Goal: Information Seeking & Learning: Learn about a topic

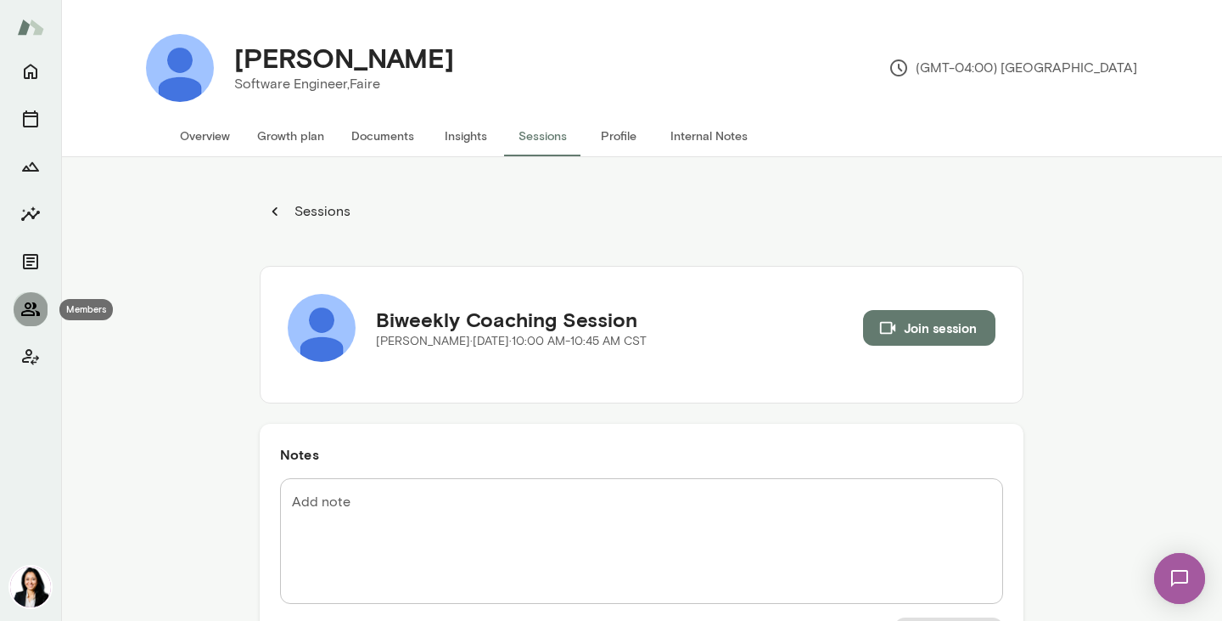
click at [30, 307] on icon "Members" at bounding box center [30, 309] width 19 height 14
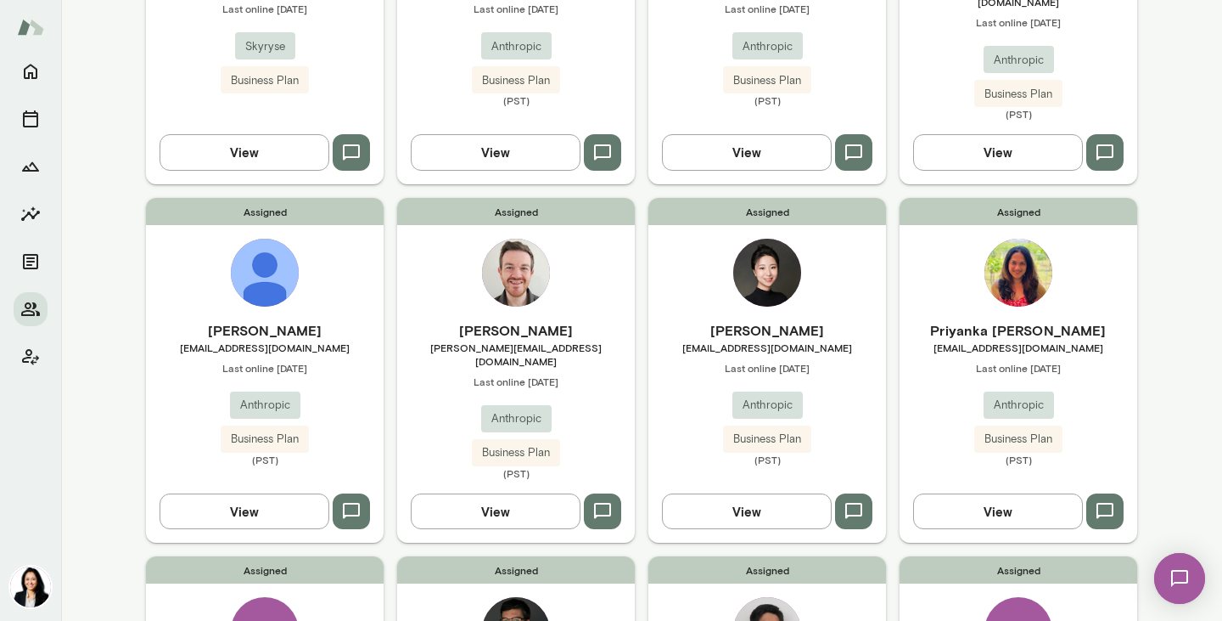
scroll to position [349, 0]
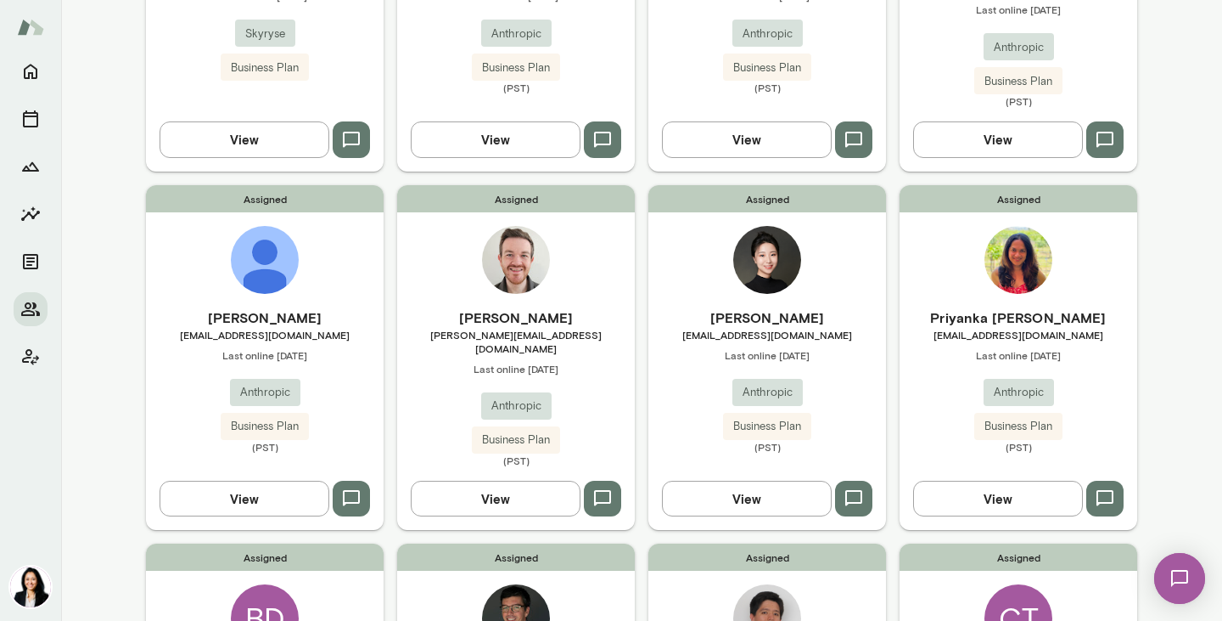
click at [752, 328] on span "[EMAIL_ADDRESS][DOMAIN_NAME]" at bounding box center [768, 335] width 238 height 14
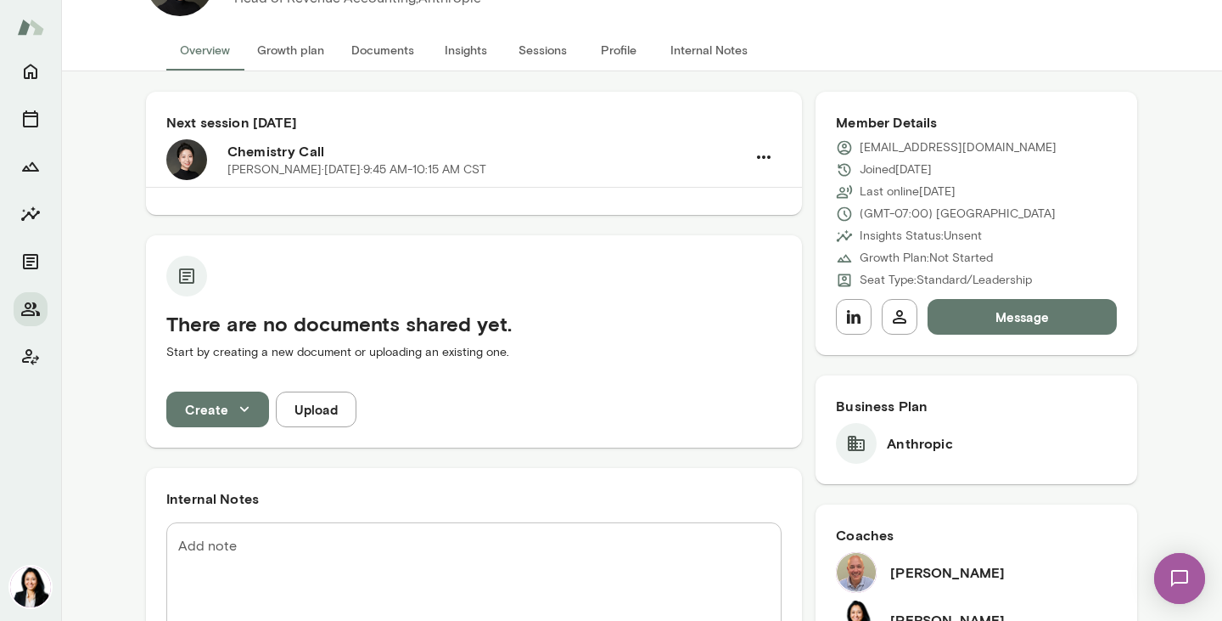
scroll to position [57, 0]
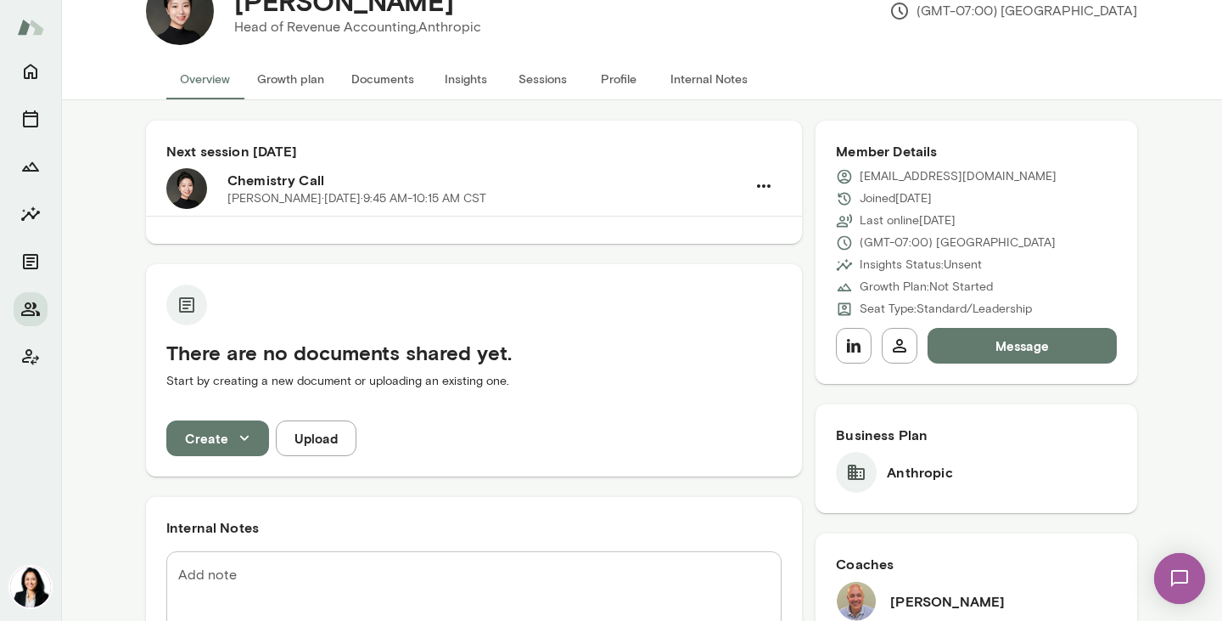
click at [617, 70] on button "Profile" at bounding box center [619, 79] width 76 height 41
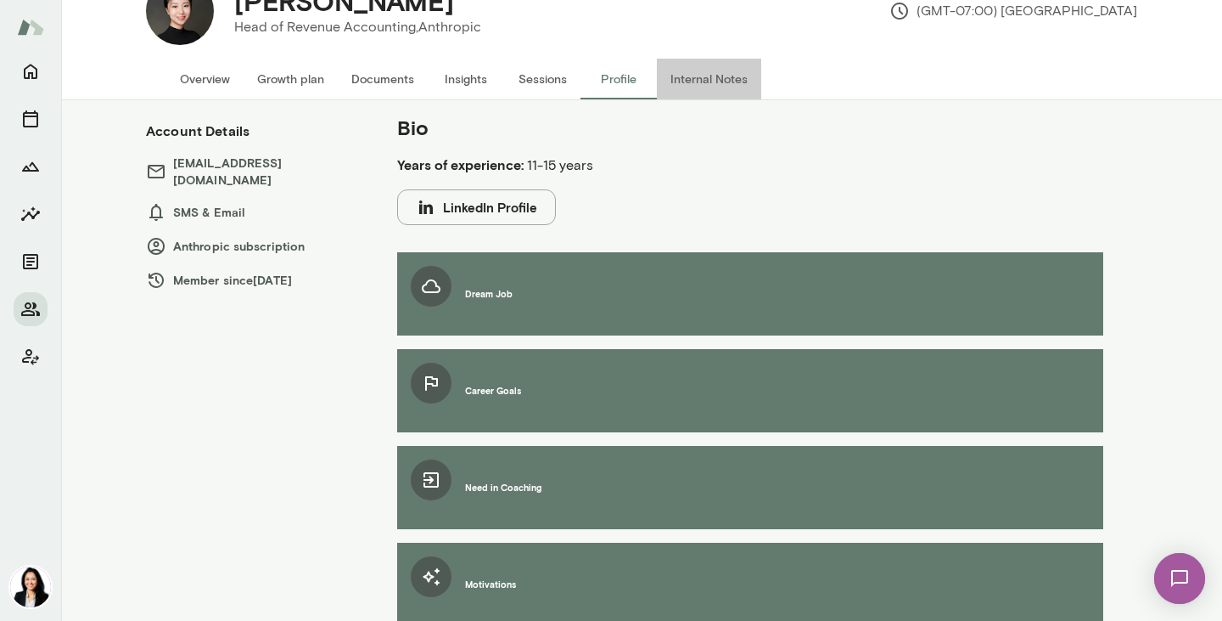
click at [687, 80] on button "Internal Notes" at bounding box center [709, 79] width 104 height 41
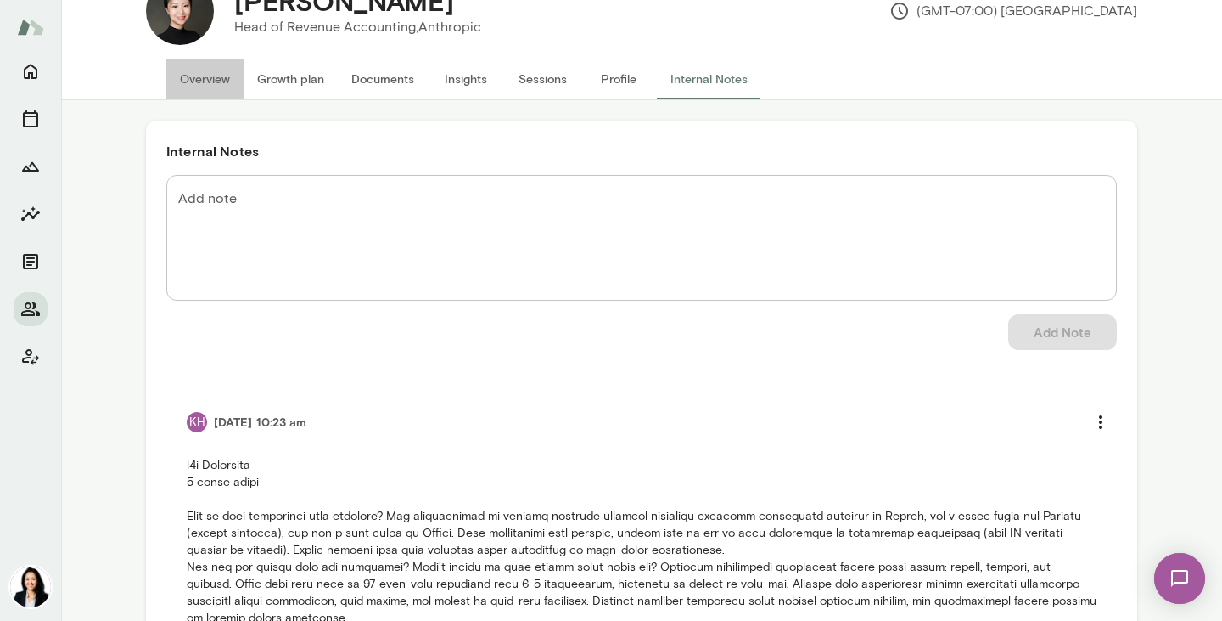
click at [198, 87] on button "Overview" at bounding box center [204, 79] width 77 height 41
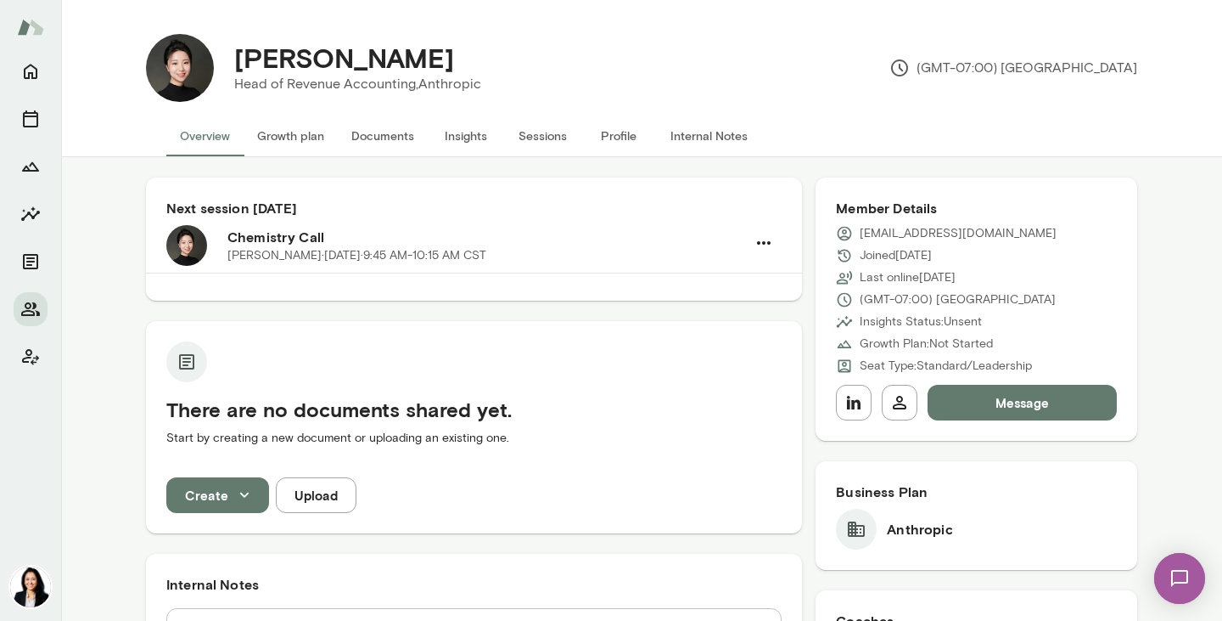
scroll to position [7, 0]
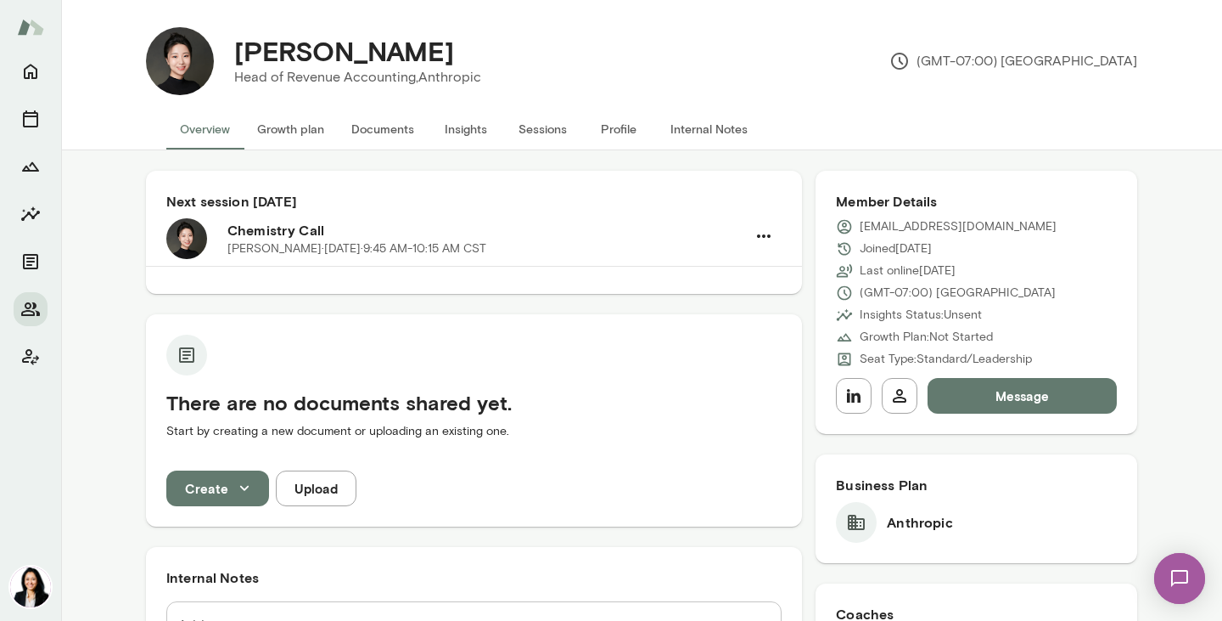
click at [308, 132] on button "Growth plan" at bounding box center [291, 129] width 94 height 41
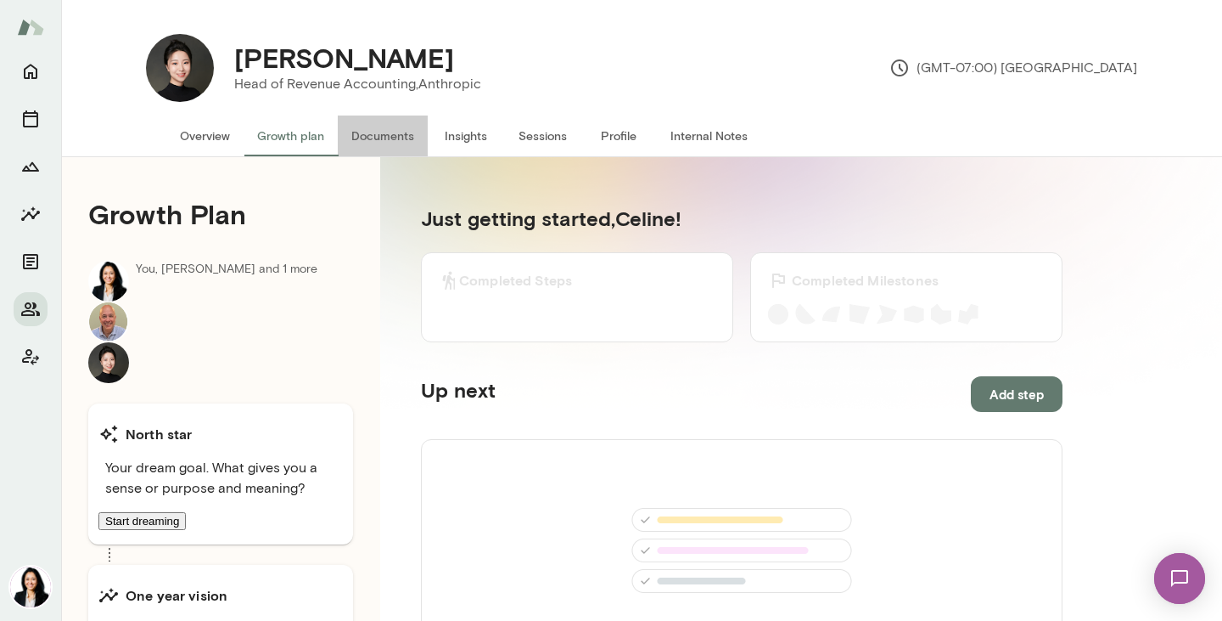
click at [392, 126] on button "Documents" at bounding box center [383, 135] width 90 height 41
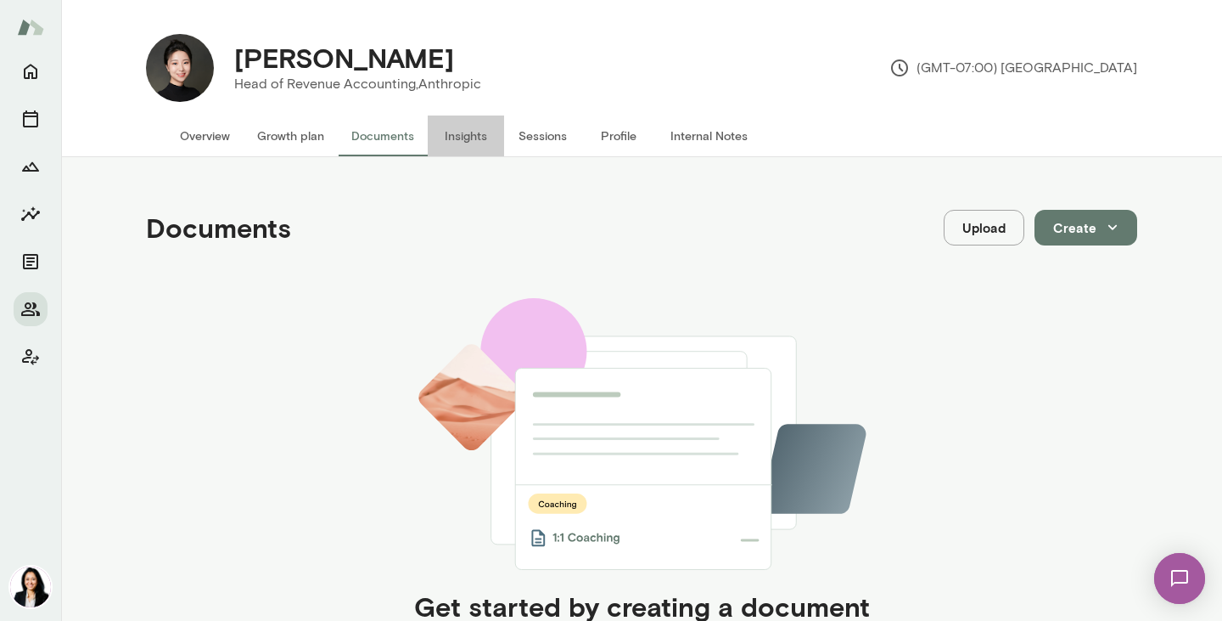
click at [455, 138] on button "Insights" at bounding box center [466, 135] width 76 height 41
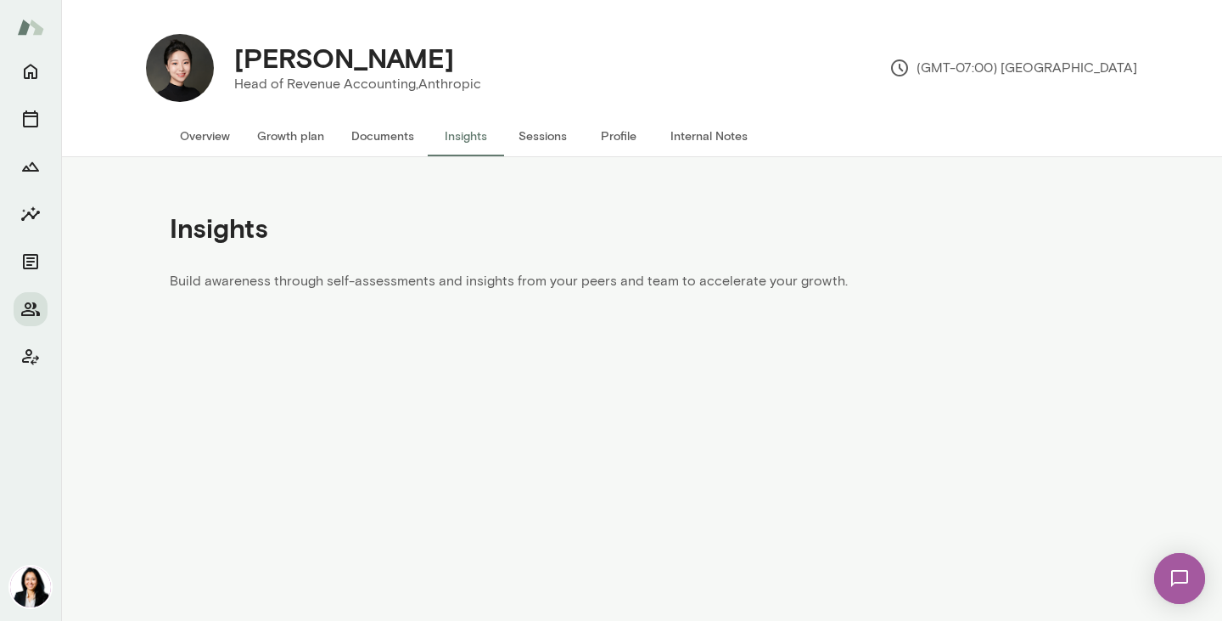
click at [526, 138] on button "Sessions" at bounding box center [542, 135] width 76 height 41
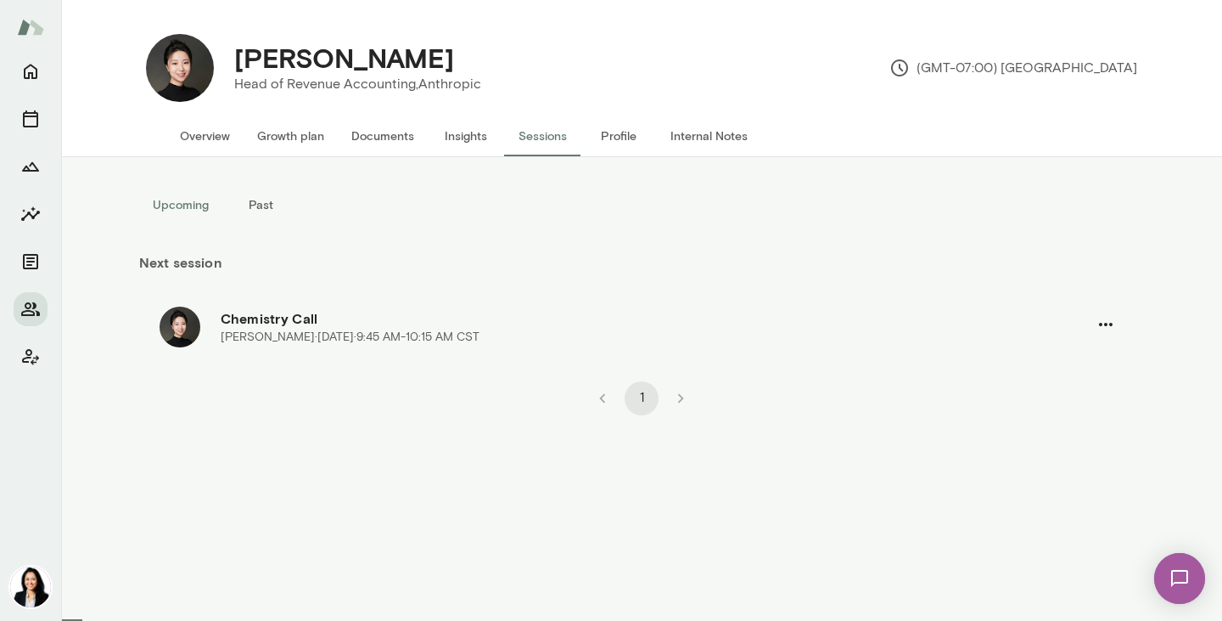
click at [616, 137] on button "Profile" at bounding box center [619, 135] width 76 height 41
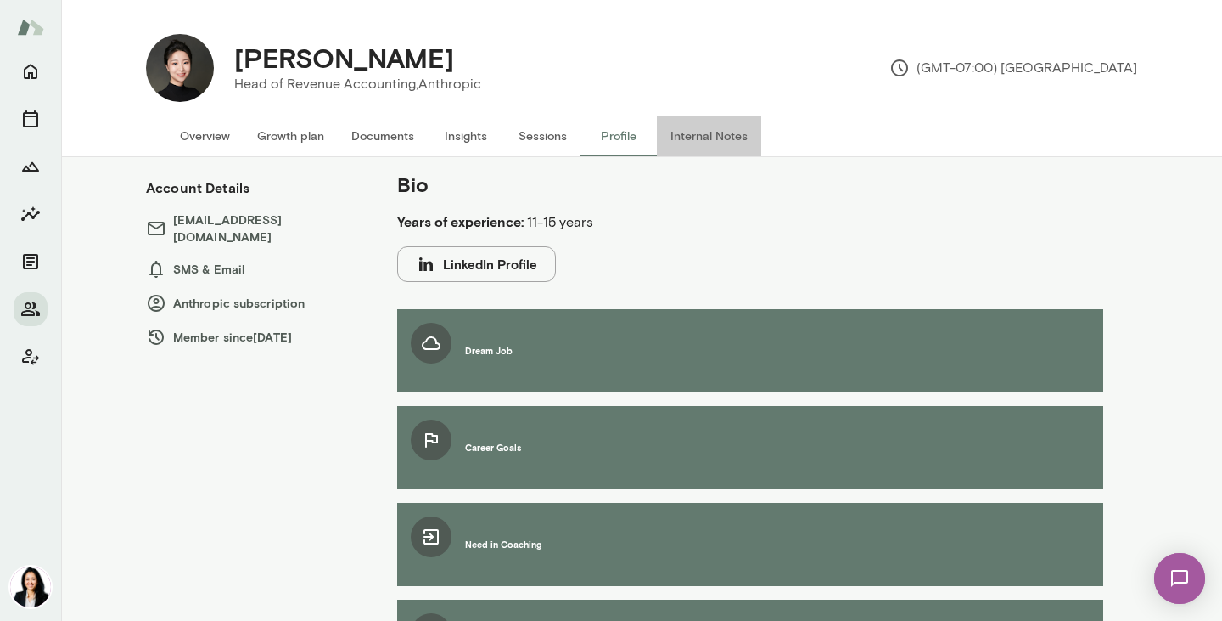
click at [697, 136] on button "Internal Notes" at bounding box center [709, 135] width 104 height 41
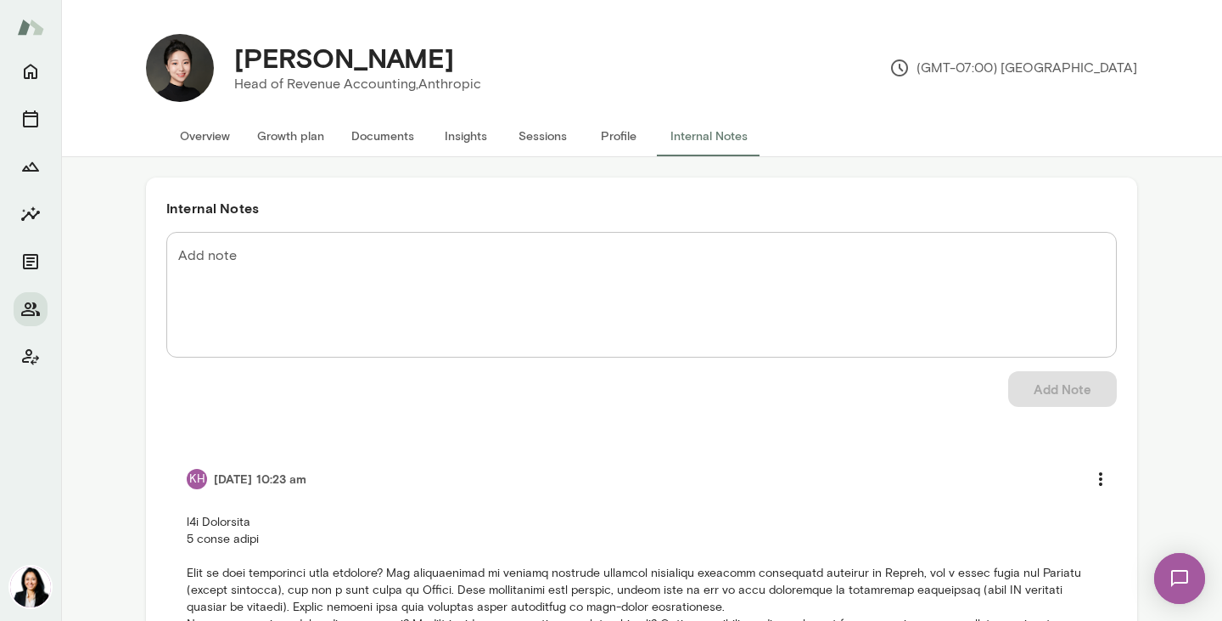
click at [199, 138] on button "Overview" at bounding box center [204, 135] width 77 height 41
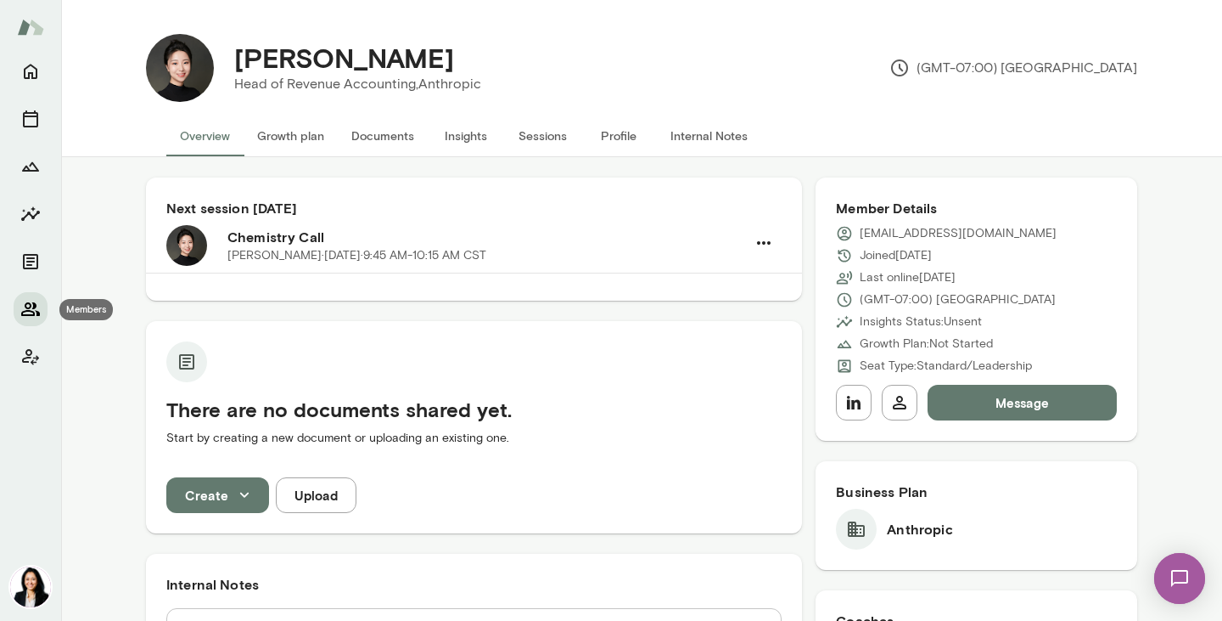
click at [31, 302] on icon "Members" at bounding box center [30, 309] width 20 height 20
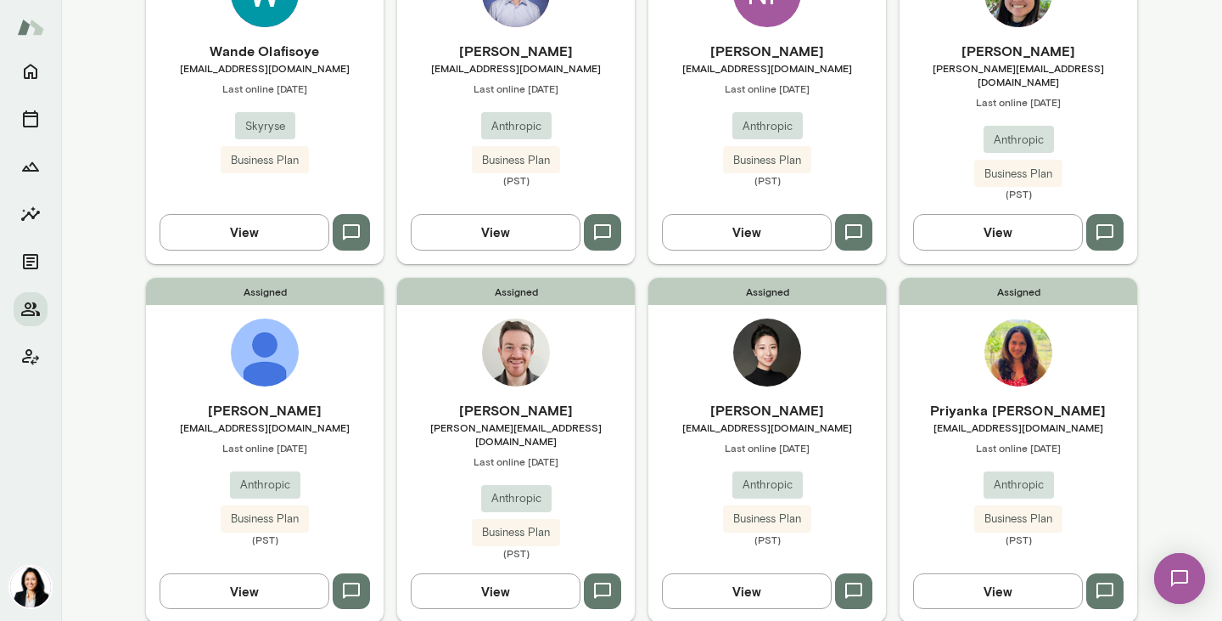
scroll to position [271, 0]
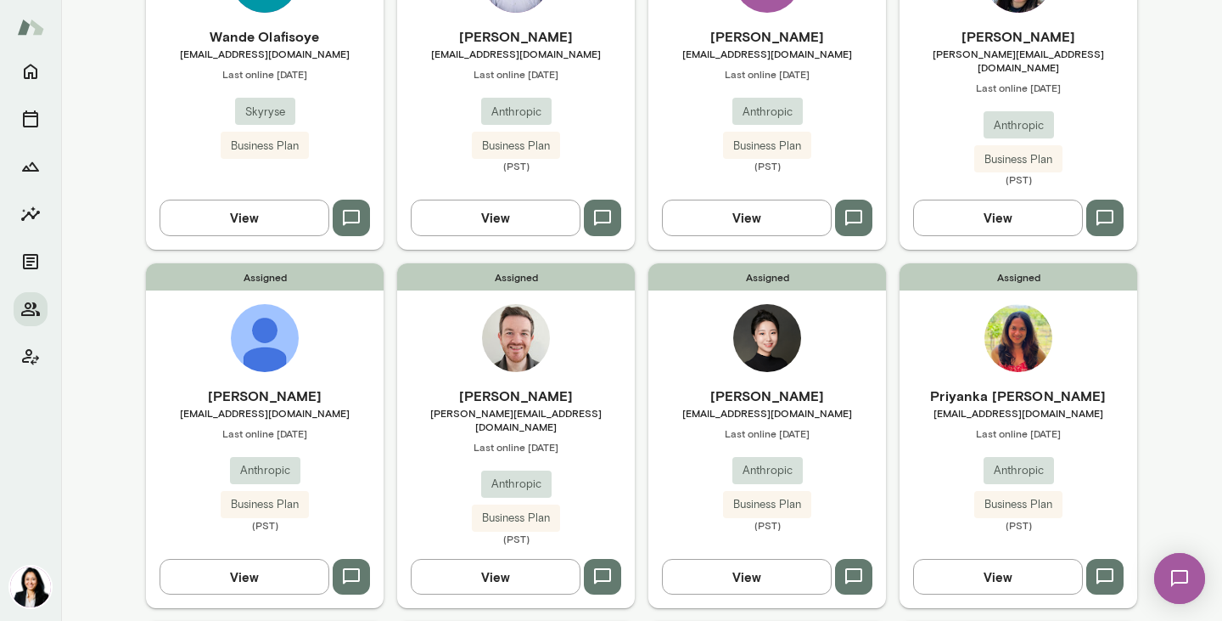
click at [1002, 389] on h6 "Priyanka [PERSON_NAME]" at bounding box center [1019, 395] width 238 height 20
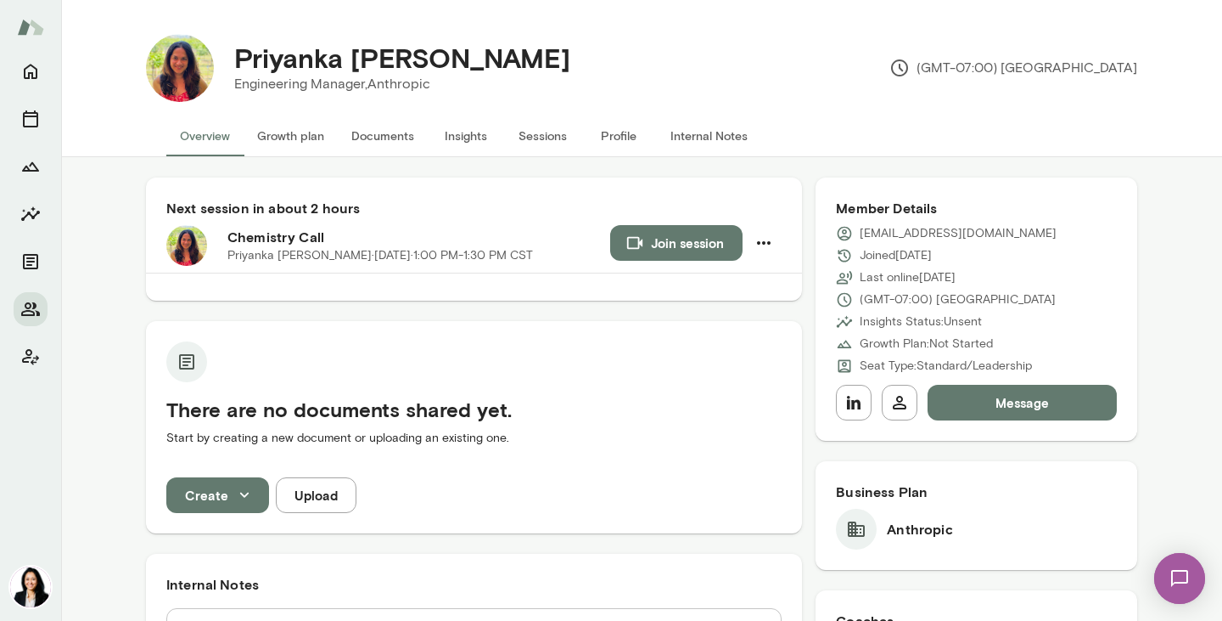
click at [620, 131] on button "Profile" at bounding box center [619, 135] width 76 height 41
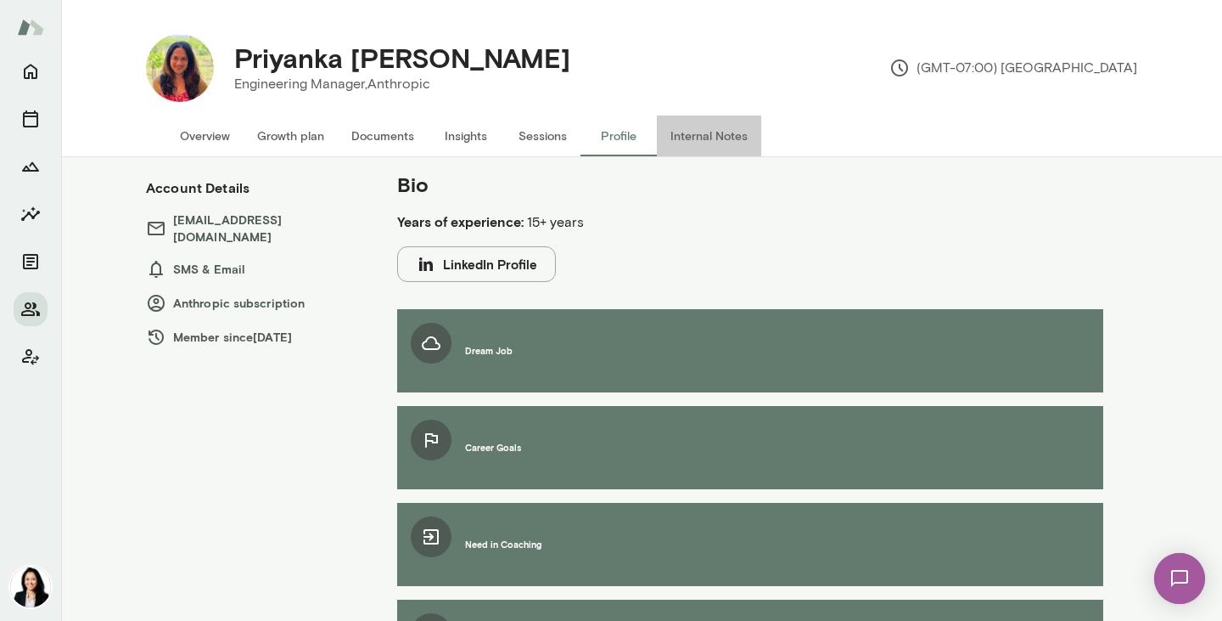
click at [705, 141] on button "Internal Notes" at bounding box center [709, 135] width 104 height 41
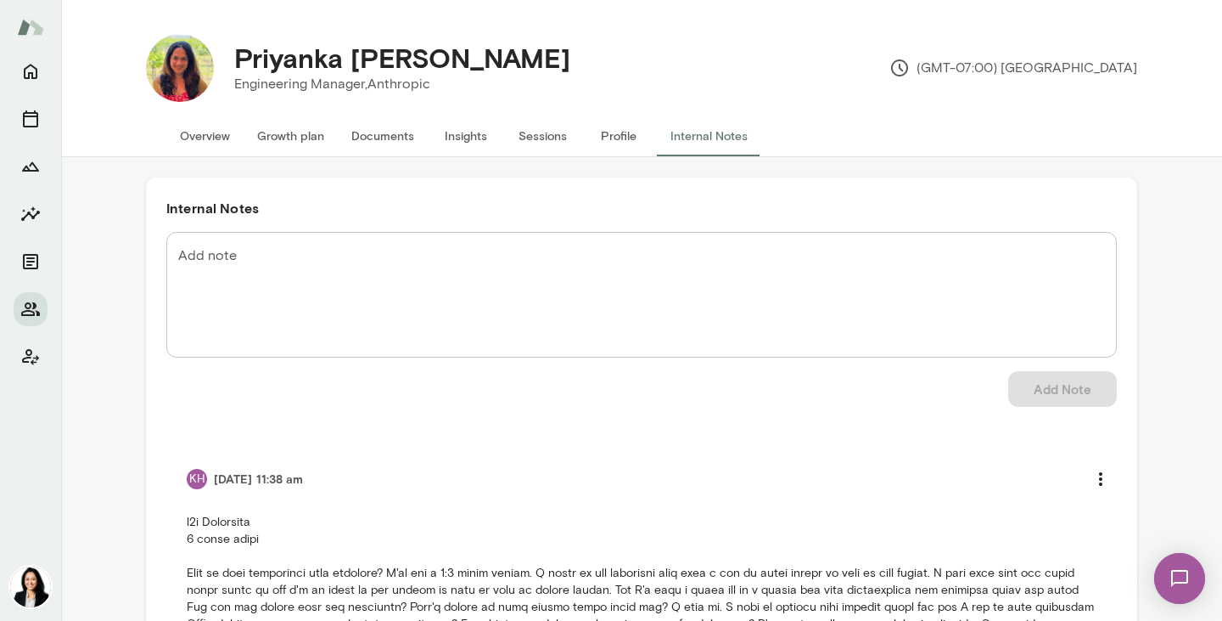
click at [213, 136] on button "Overview" at bounding box center [204, 135] width 77 height 41
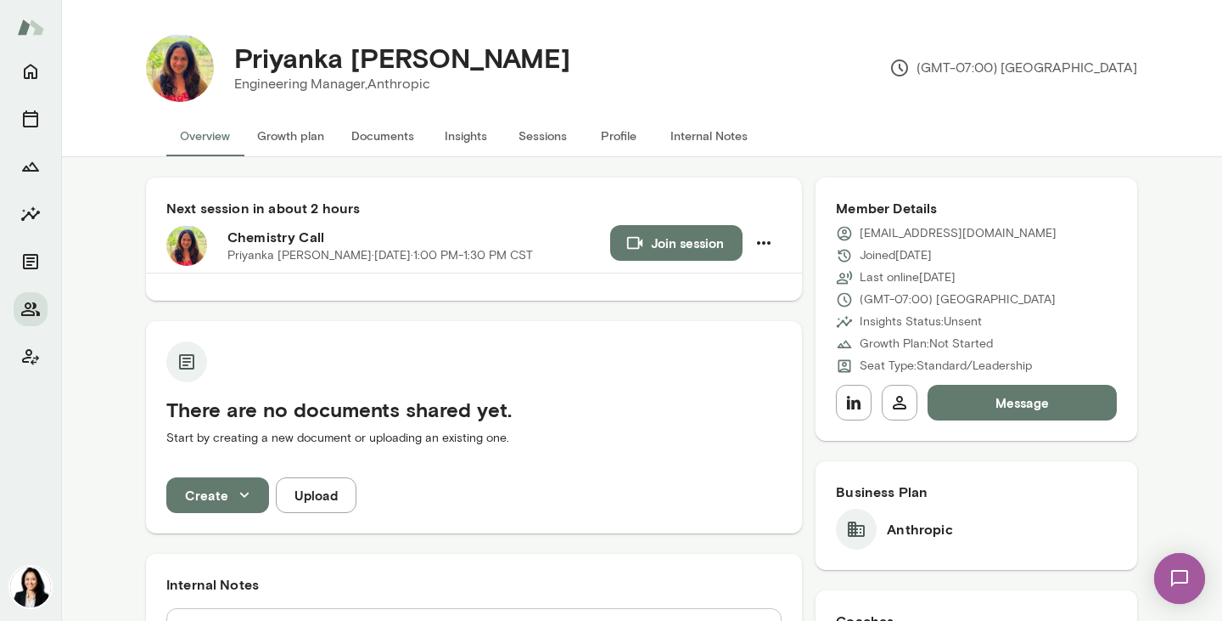
click at [682, 132] on button "Internal Notes" at bounding box center [709, 135] width 104 height 41
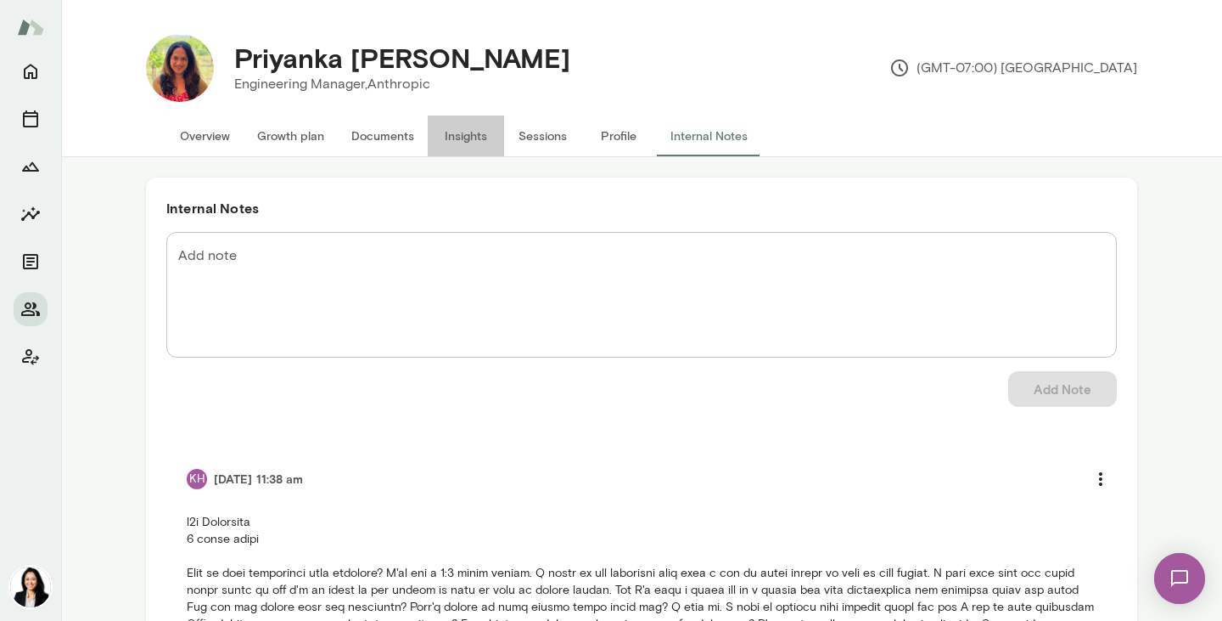
click at [486, 139] on button "Insights" at bounding box center [466, 135] width 76 height 41
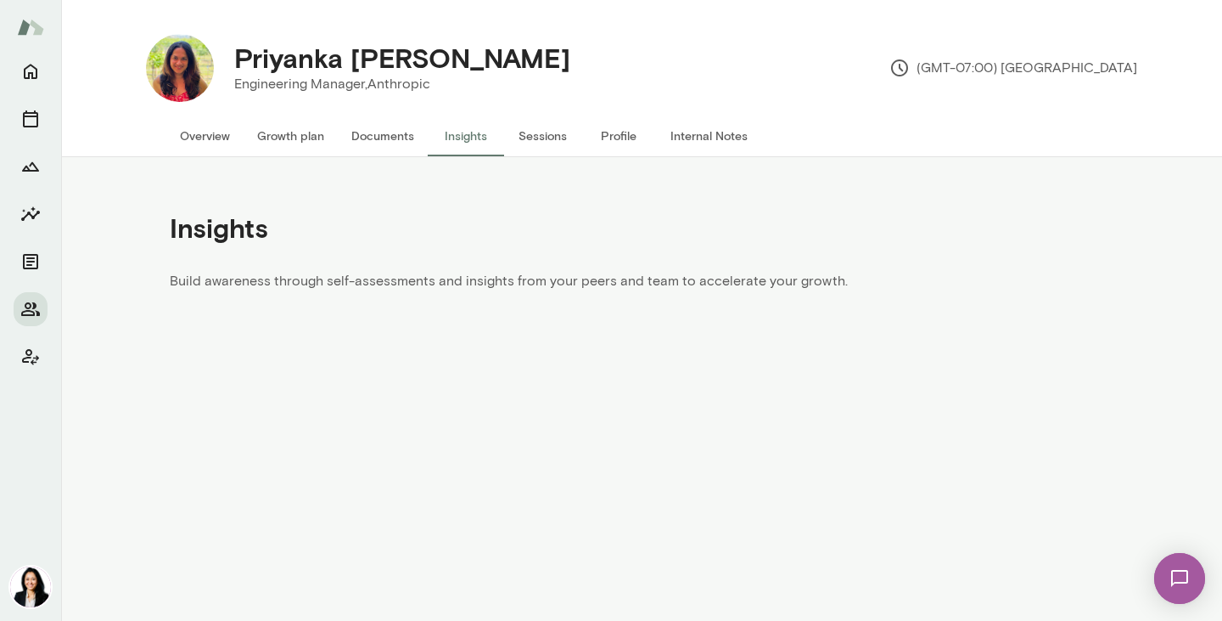
click at [536, 138] on button "Sessions" at bounding box center [542, 135] width 76 height 41
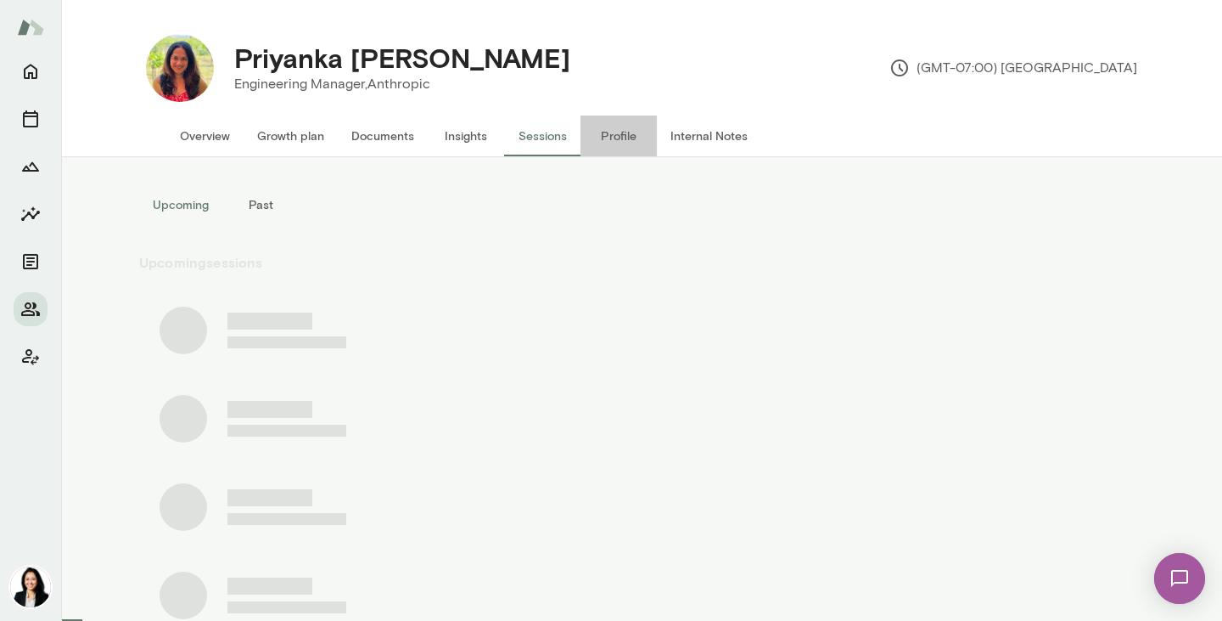
click at [614, 132] on button "Profile" at bounding box center [619, 135] width 76 height 41
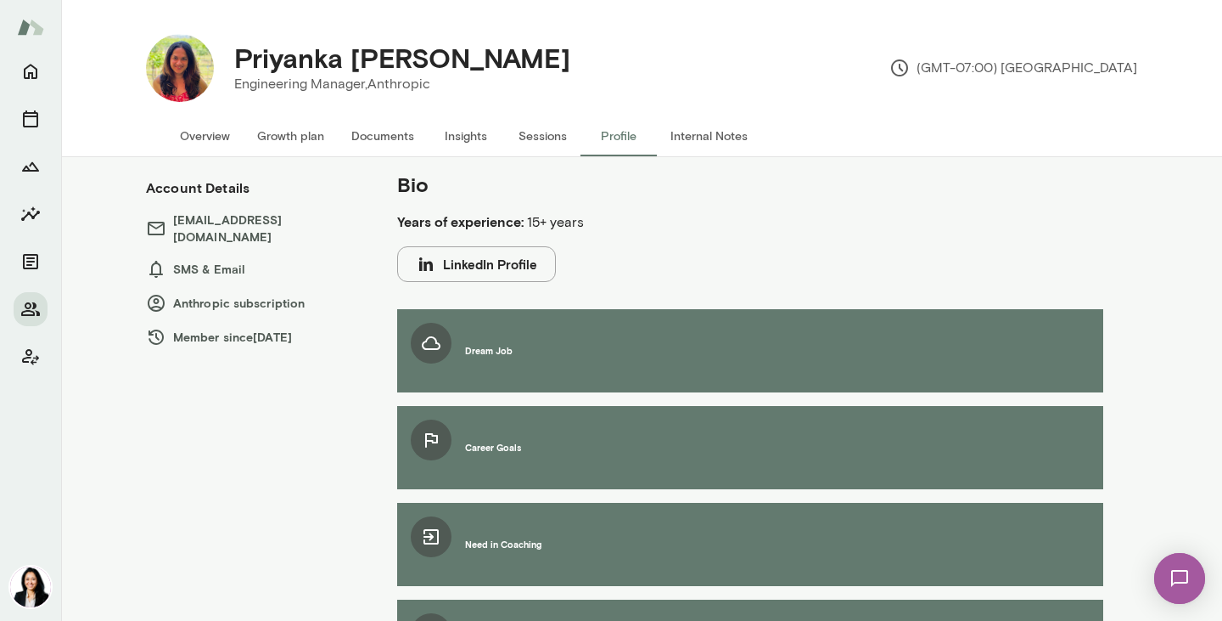
click at [677, 132] on button "Internal Notes" at bounding box center [709, 135] width 104 height 41
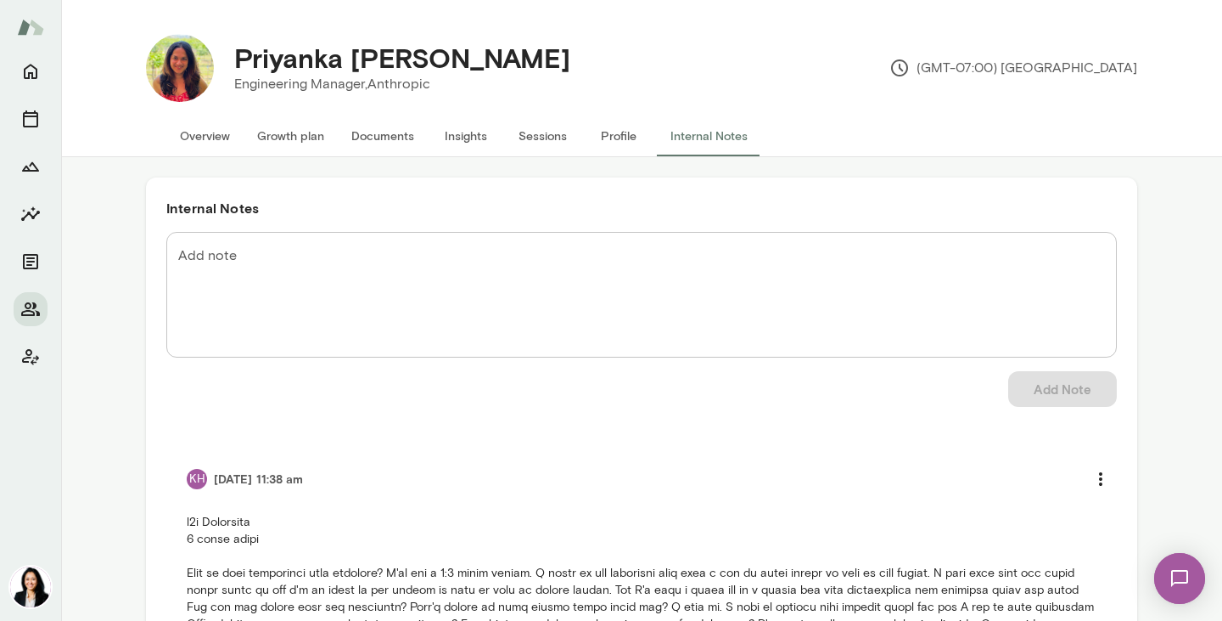
click at [611, 132] on button "Profile" at bounding box center [619, 135] width 76 height 41
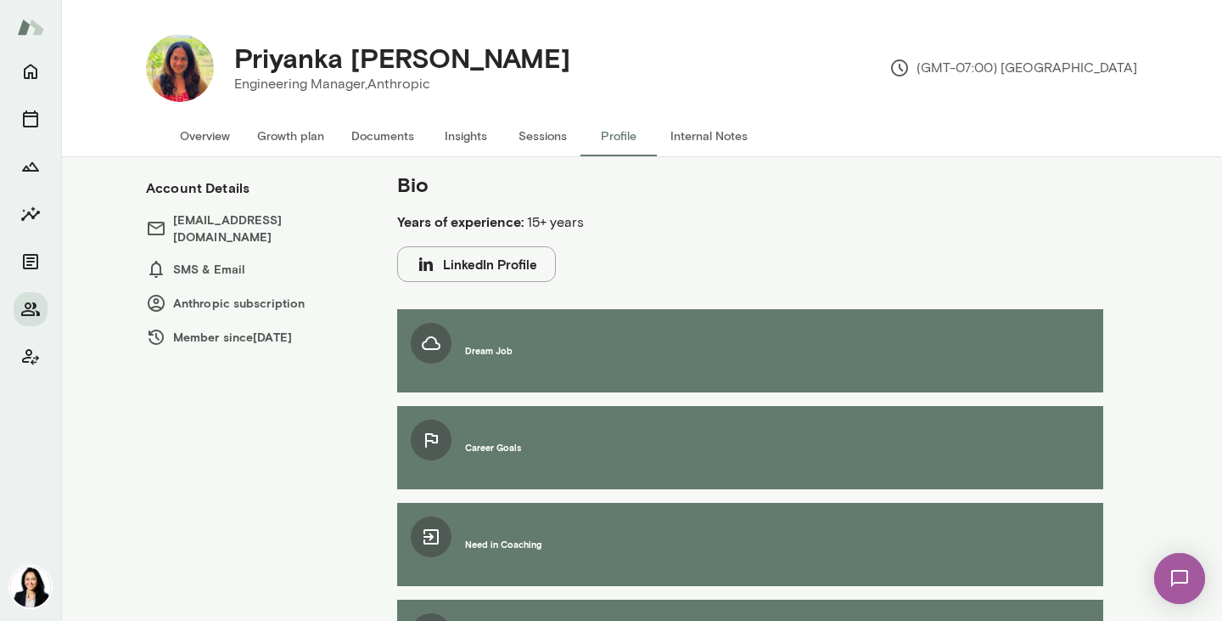
click at [493, 264] on button "LinkedIn Profile" at bounding box center [476, 264] width 159 height 36
click at [699, 137] on button "Internal Notes" at bounding box center [709, 135] width 104 height 41
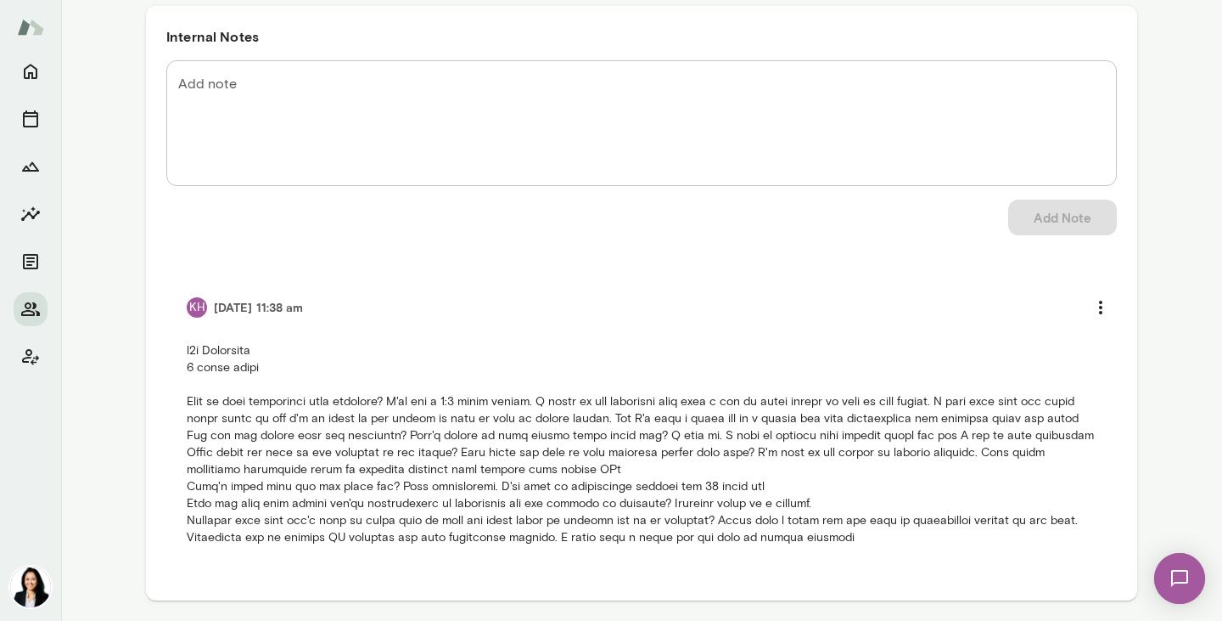
scroll to position [171, 0]
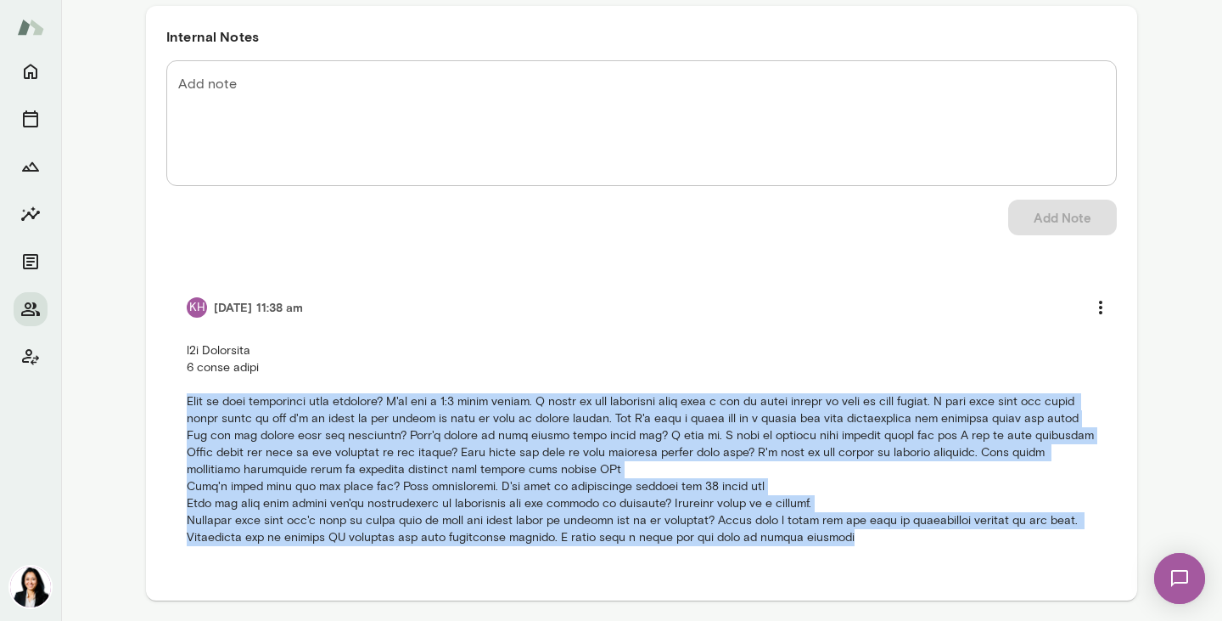
drag, startPoint x: 188, startPoint y: 403, endPoint x: 897, endPoint y: 540, distance: 722.7
click at [897, 540] on p at bounding box center [642, 444] width 910 height 204
copy p "What is your experience with coaching? I've had a 1:1 coach before. I liked it …"
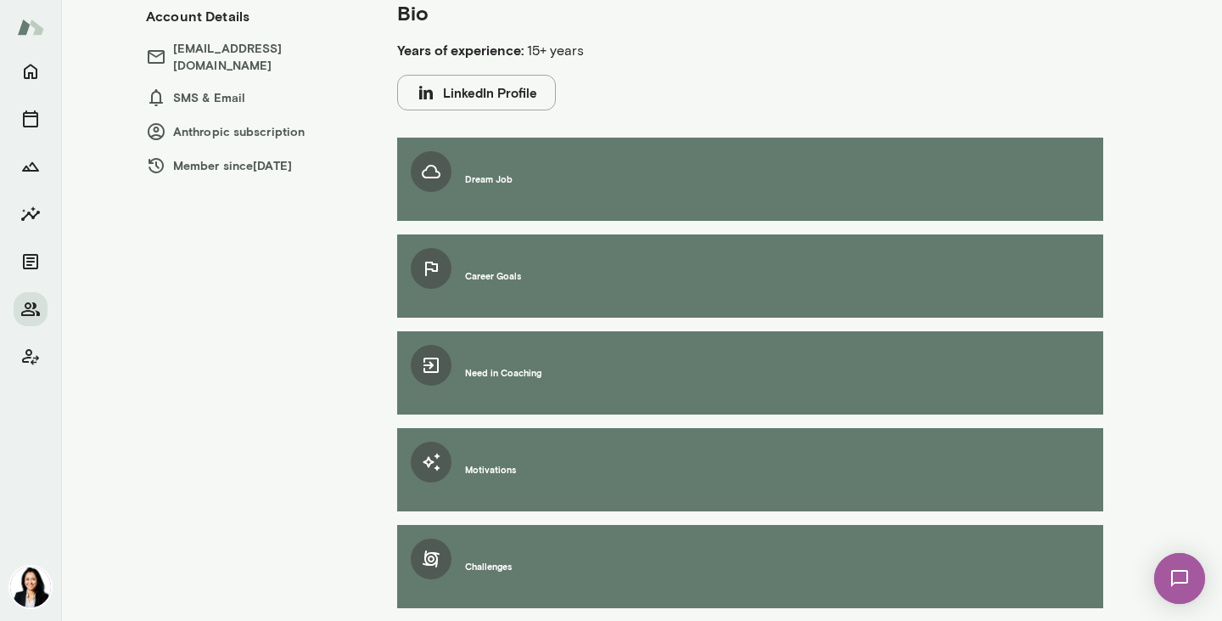
scroll to position [110, 0]
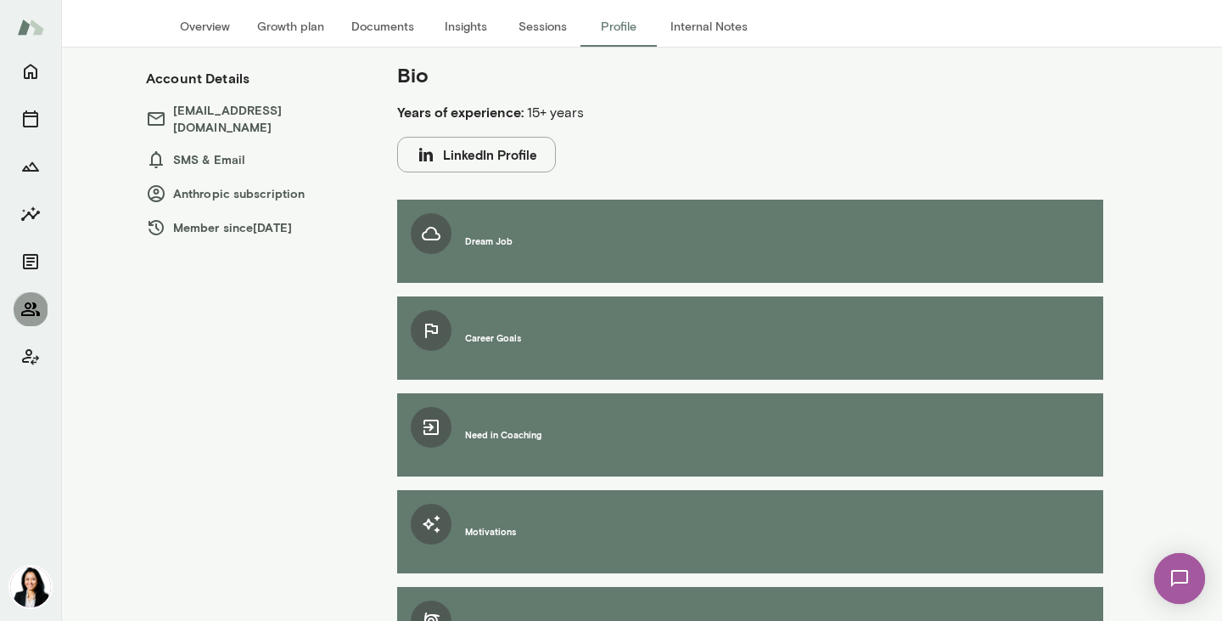
click at [34, 311] on icon "Members" at bounding box center [30, 309] width 20 height 20
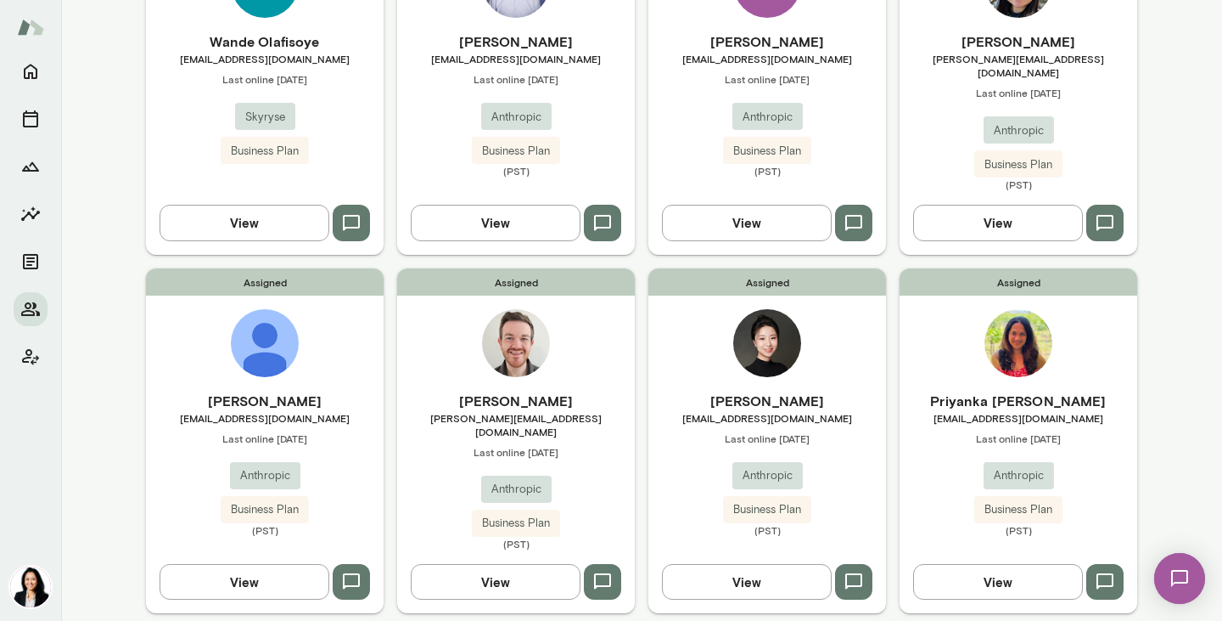
scroll to position [278, 0]
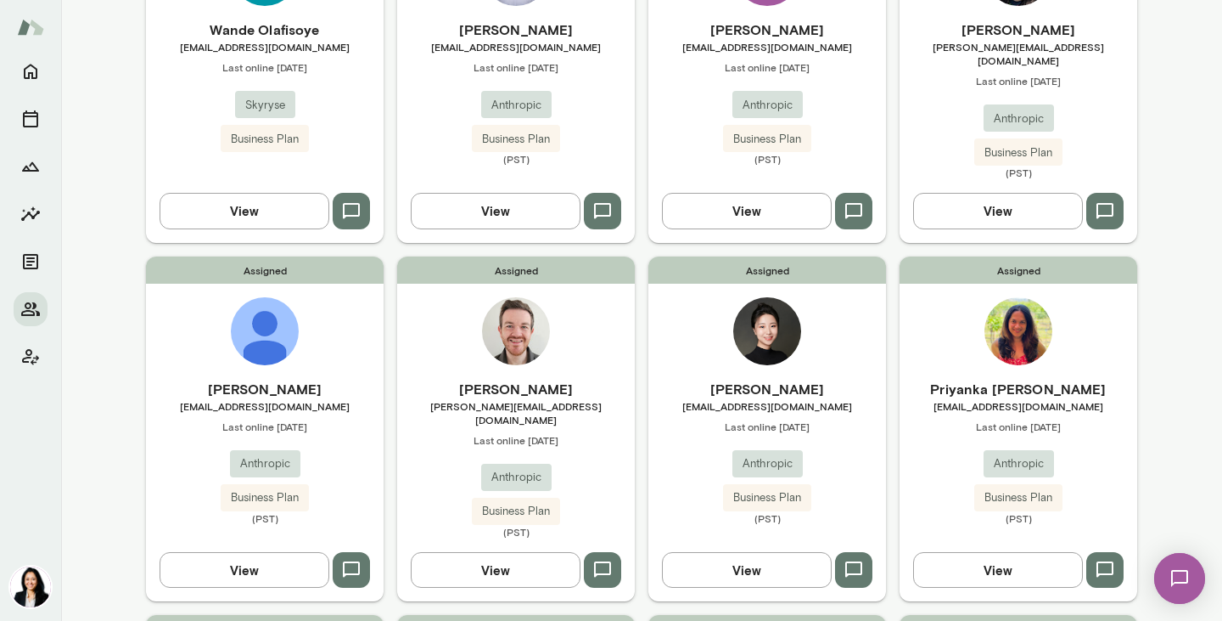
click at [532, 404] on div "[PERSON_NAME] [PERSON_NAME][EMAIL_ADDRESS][DOMAIN_NAME] Last online [DATE] Anth…" at bounding box center [516, 459] width 238 height 160
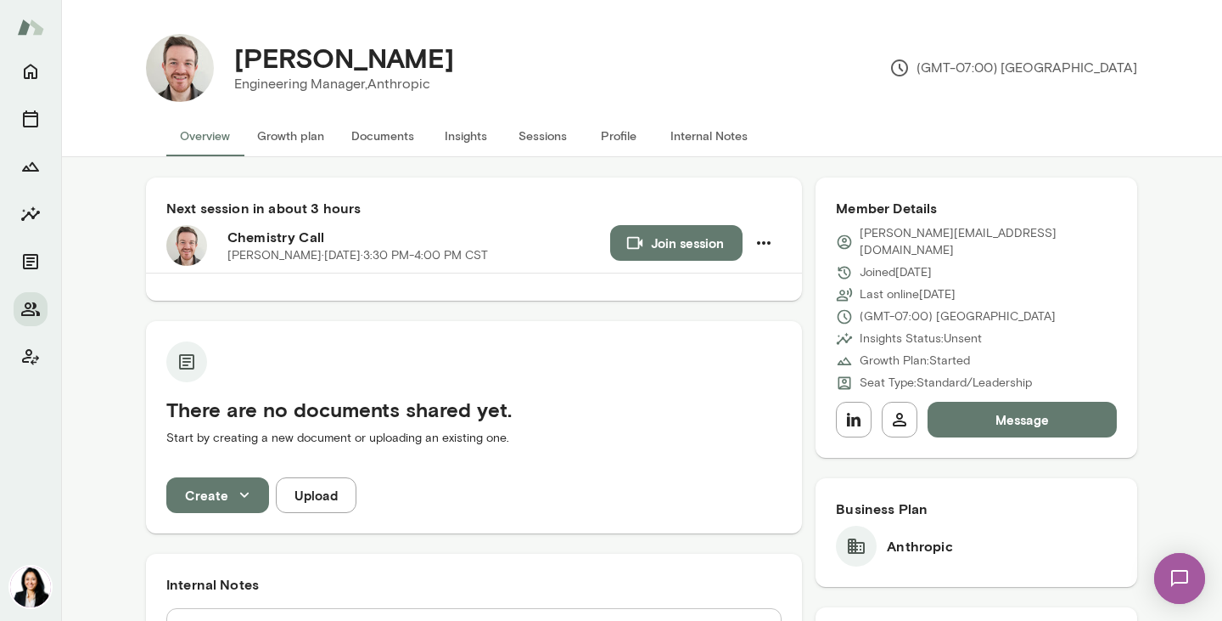
scroll to position [8, 0]
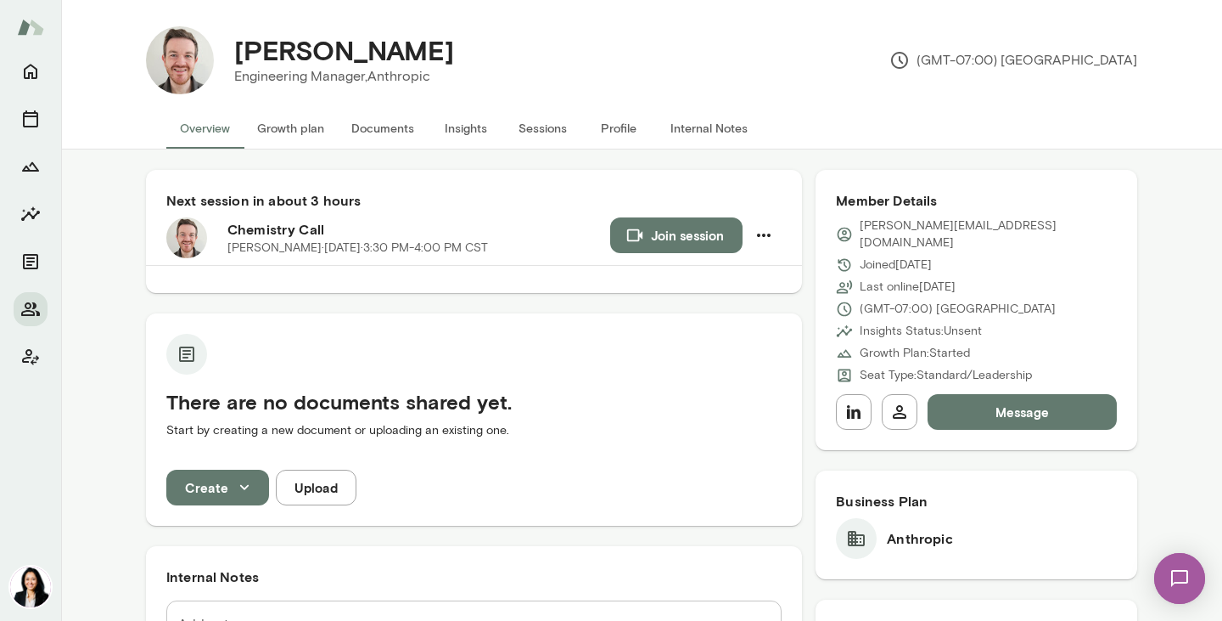
click at [629, 125] on button "Profile" at bounding box center [619, 128] width 76 height 41
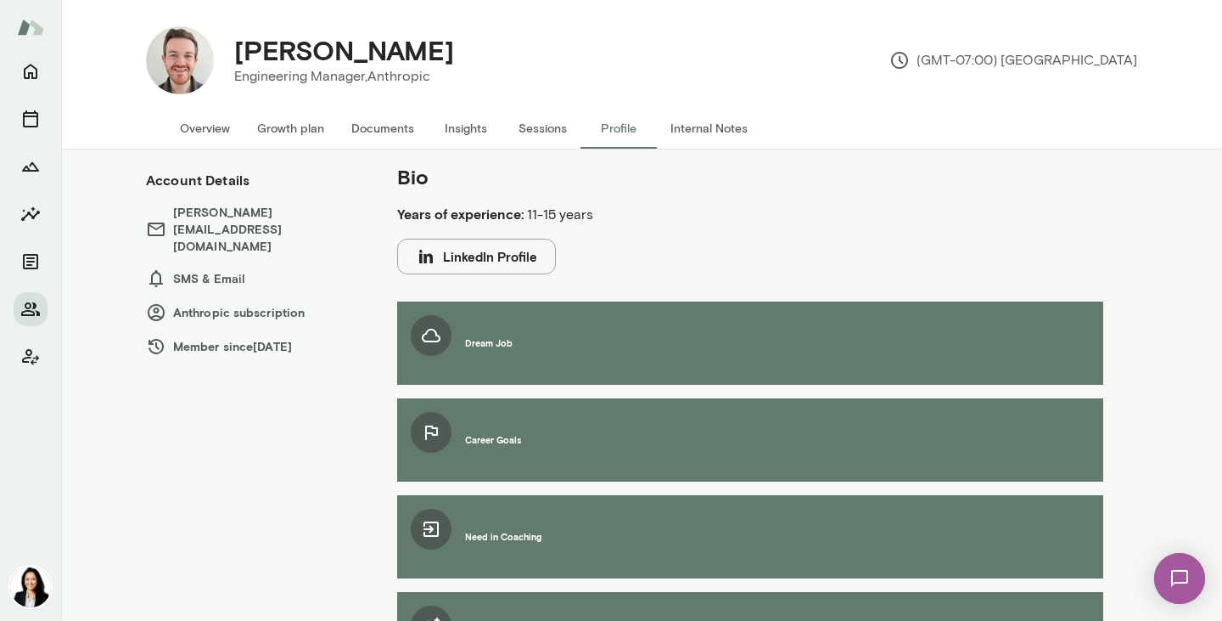
click at [198, 122] on button "Overview" at bounding box center [204, 128] width 77 height 41
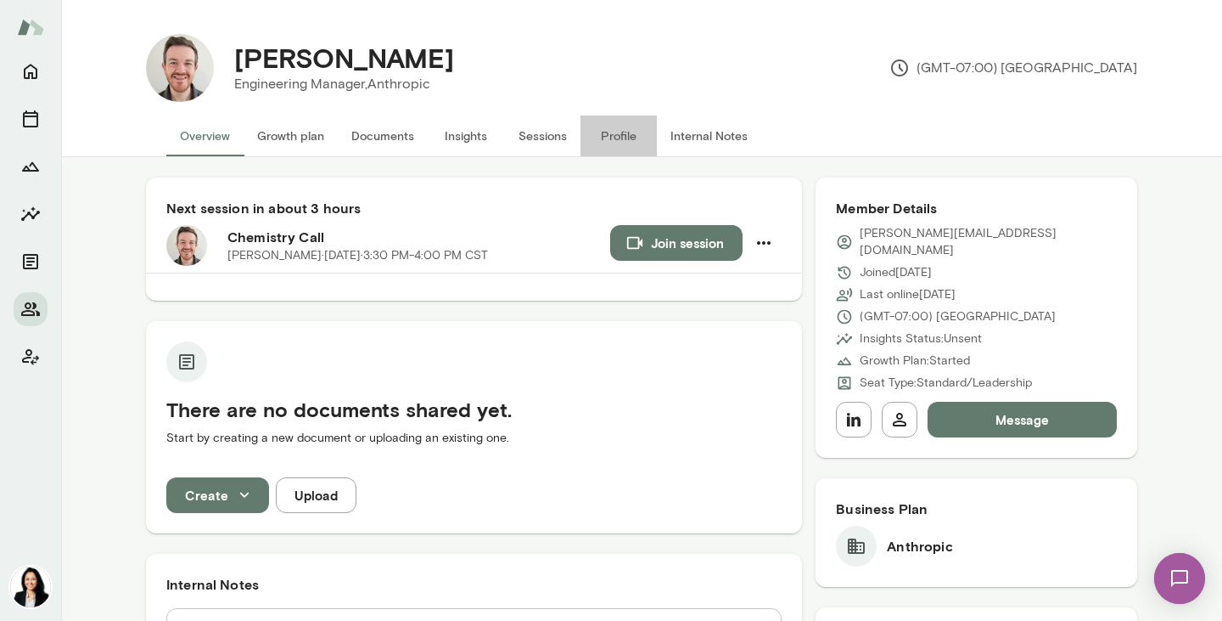
click at [626, 138] on button "Profile" at bounding box center [619, 135] width 76 height 41
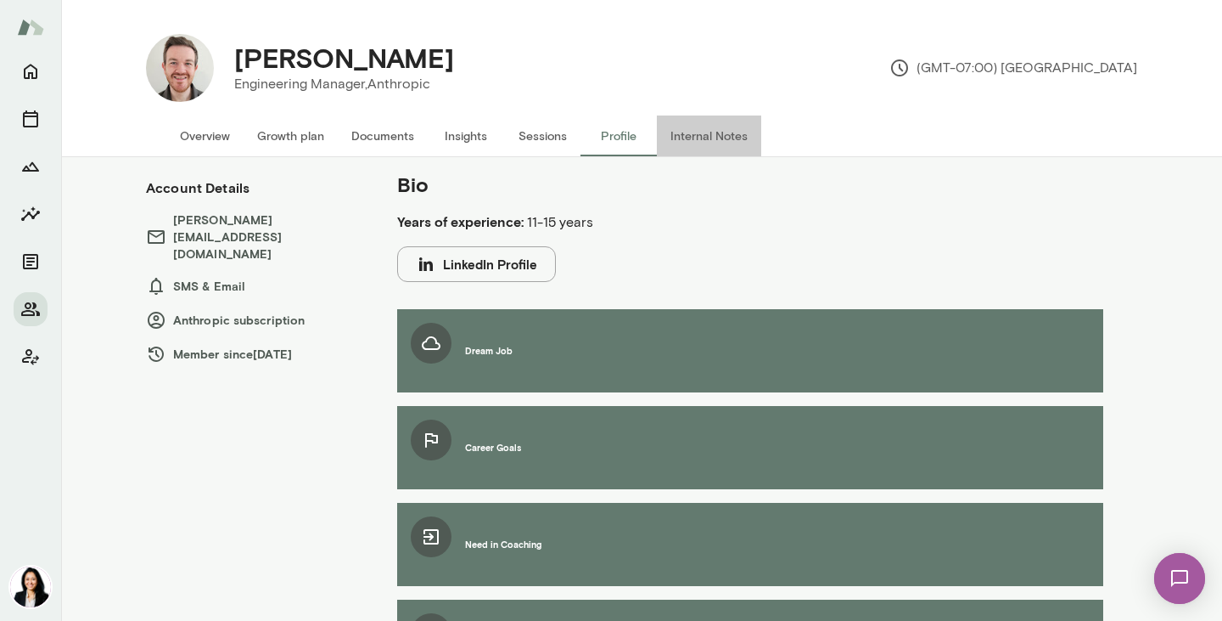
click at [699, 139] on button "Internal Notes" at bounding box center [709, 135] width 104 height 41
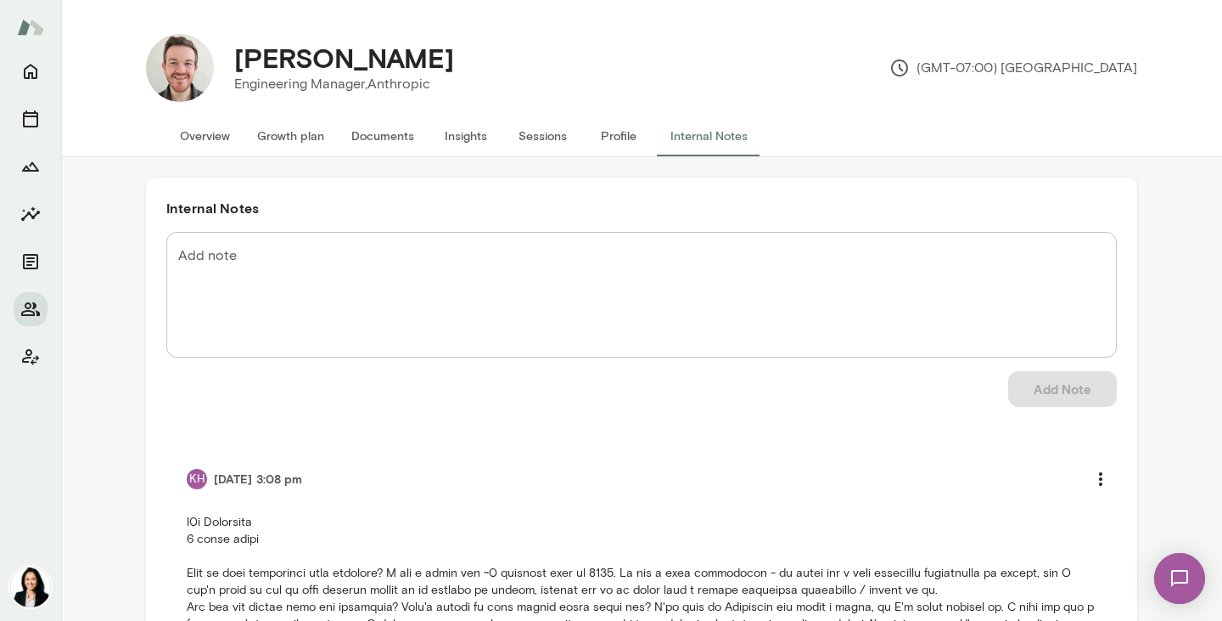
click at [629, 131] on button "Profile" at bounding box center [619, 135] width 76 height 41
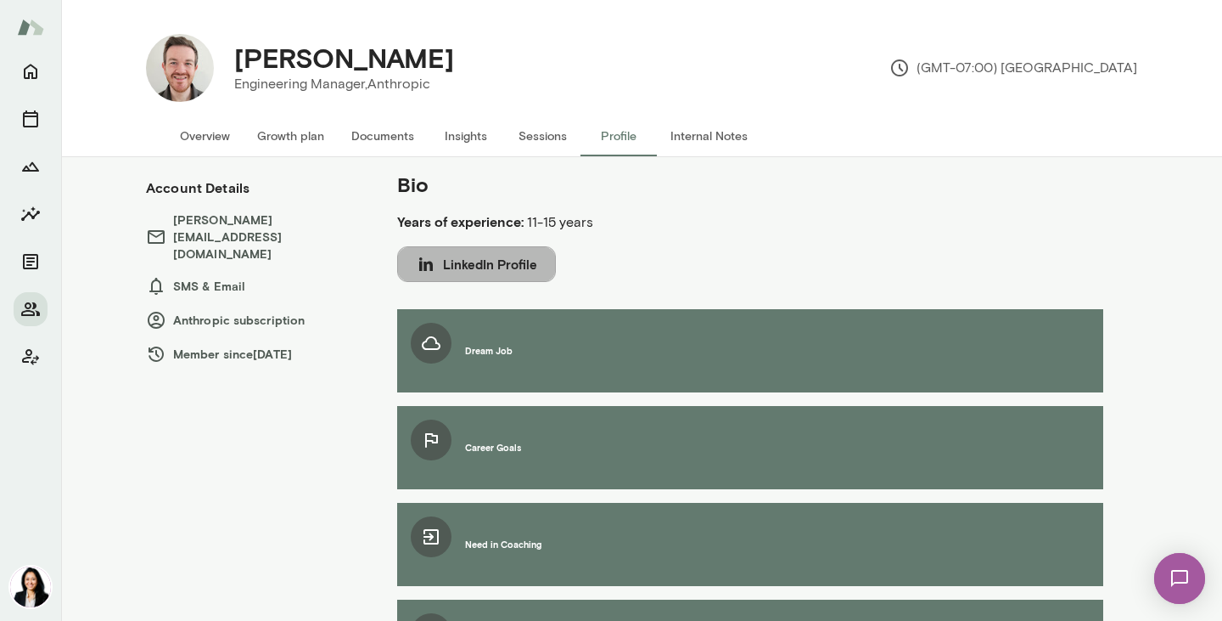
click at [526, 262] on button "LinkedIn Profile" at bounding box center [476, 264] width 159 height 36
click at [698, 129] on button "Internal Notes" at bounding box center [709, 135] width 104 height 41
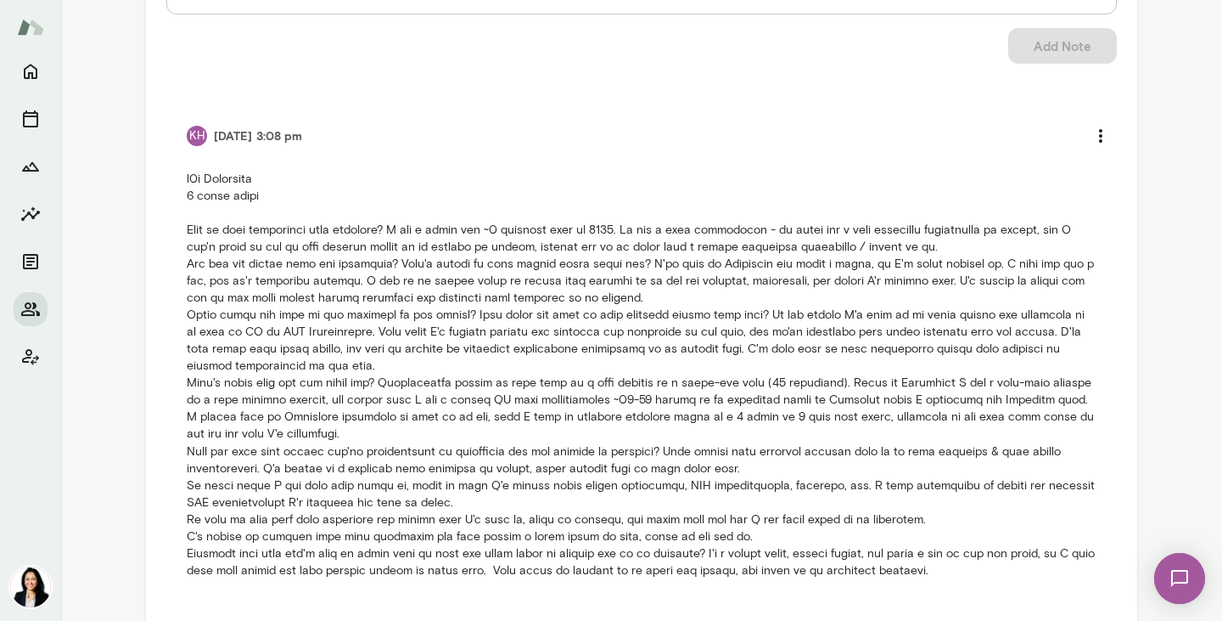
scroll to position [362, 0]
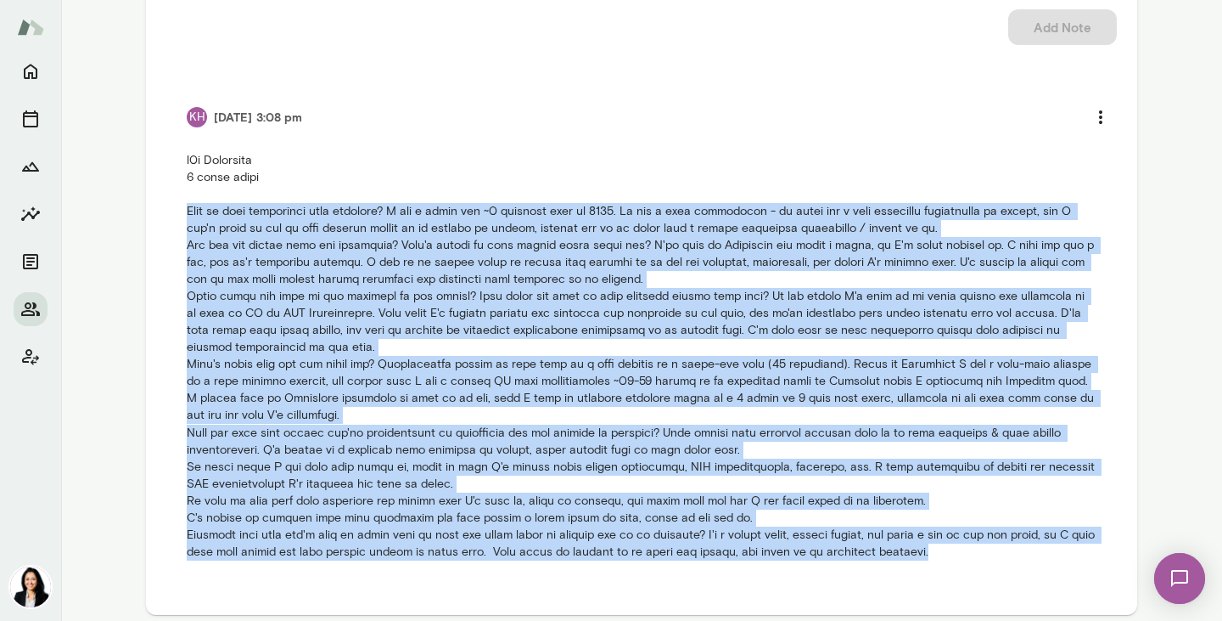
drag, startPoint x: 188, startPoint y: 213, endPoint x: 979, endPoint y: 559, distance: 863.3
click at [979, 559] on p at bounding box center [642, 355] width 910 height 407
copy p "What is your experience with coaching? I had a coach for ~6 sessions back in [D…"
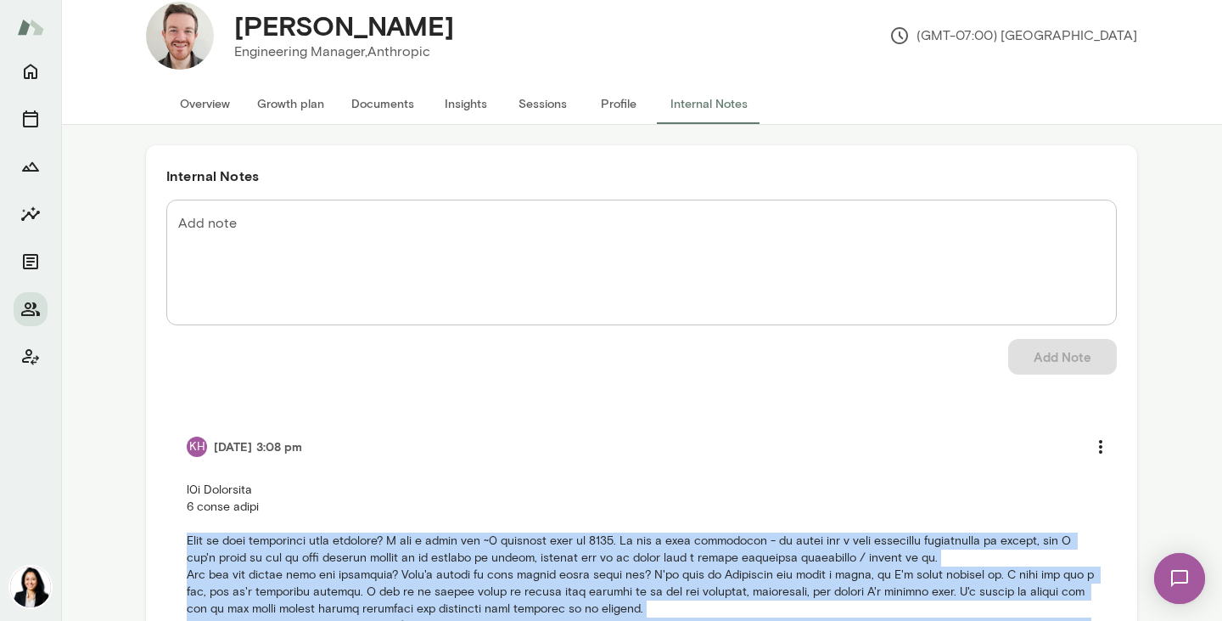
scroll to position [0, 0]
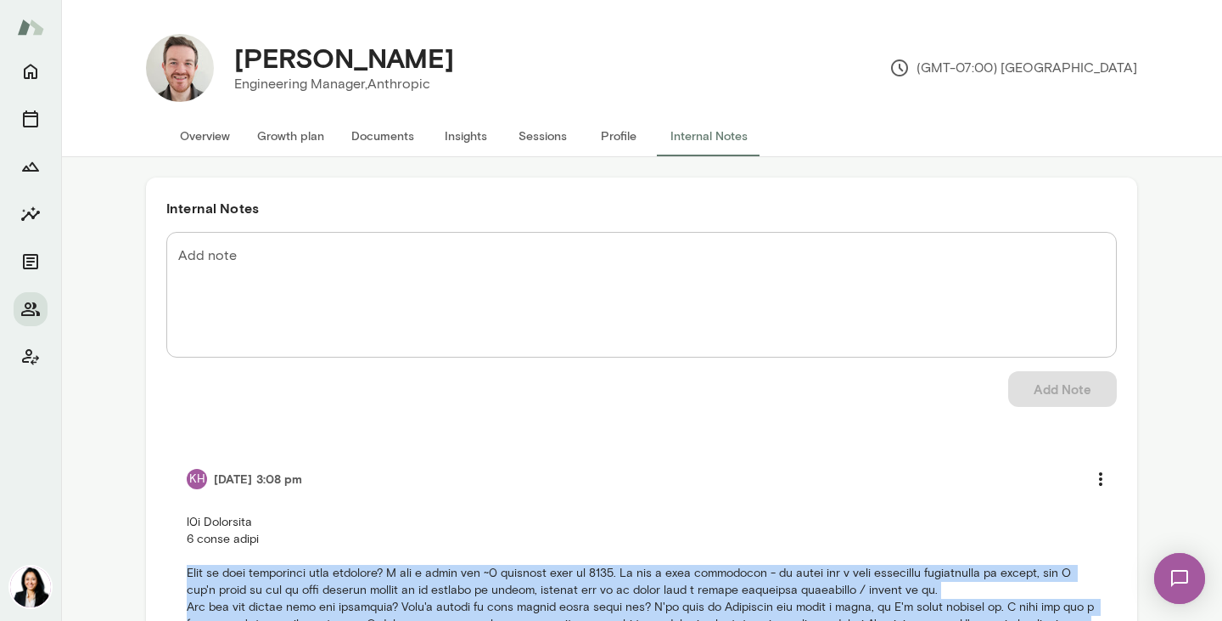
click at [610, 132] on button "Profile" at bounding box center [619, 135] width 76 height 41
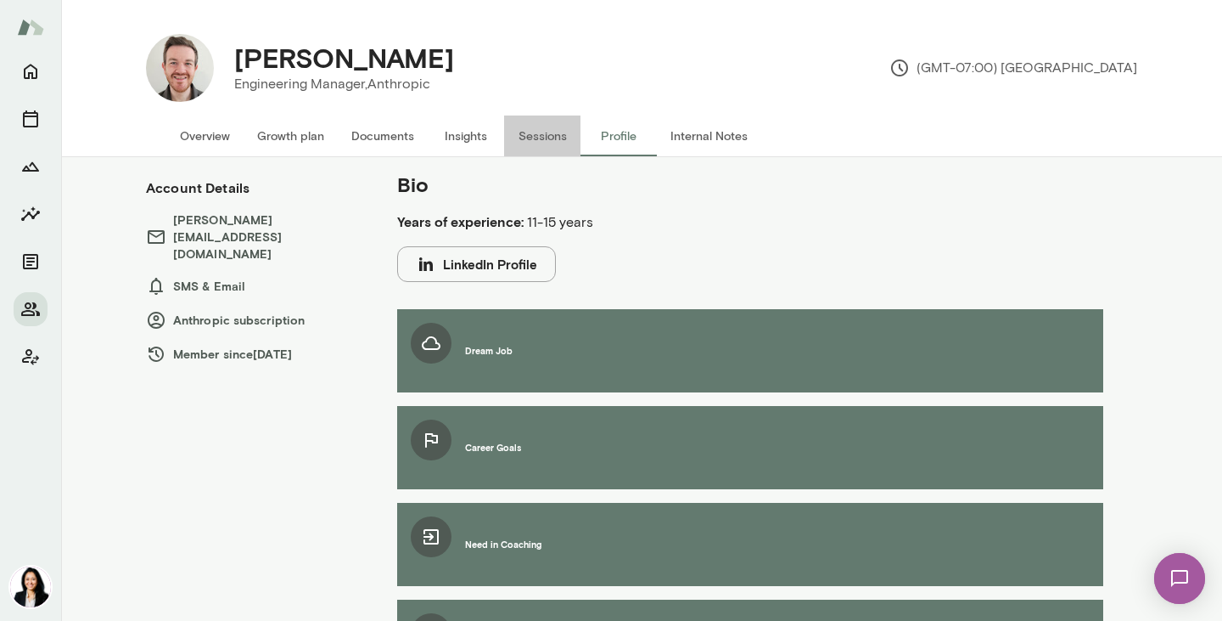
click at [527, 133] on button "Sessions" at bounding box center [542, 135] width 76 height 41
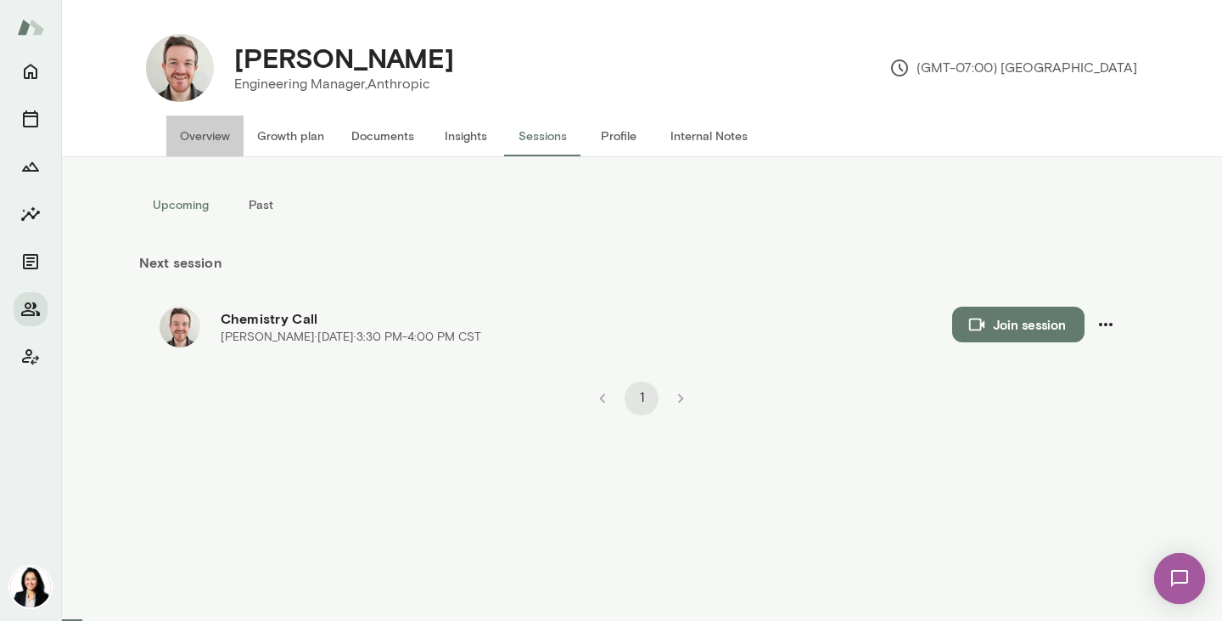
click at [226, 130] on button "Overview" at bounding box center [204, 135] width 77 height 41
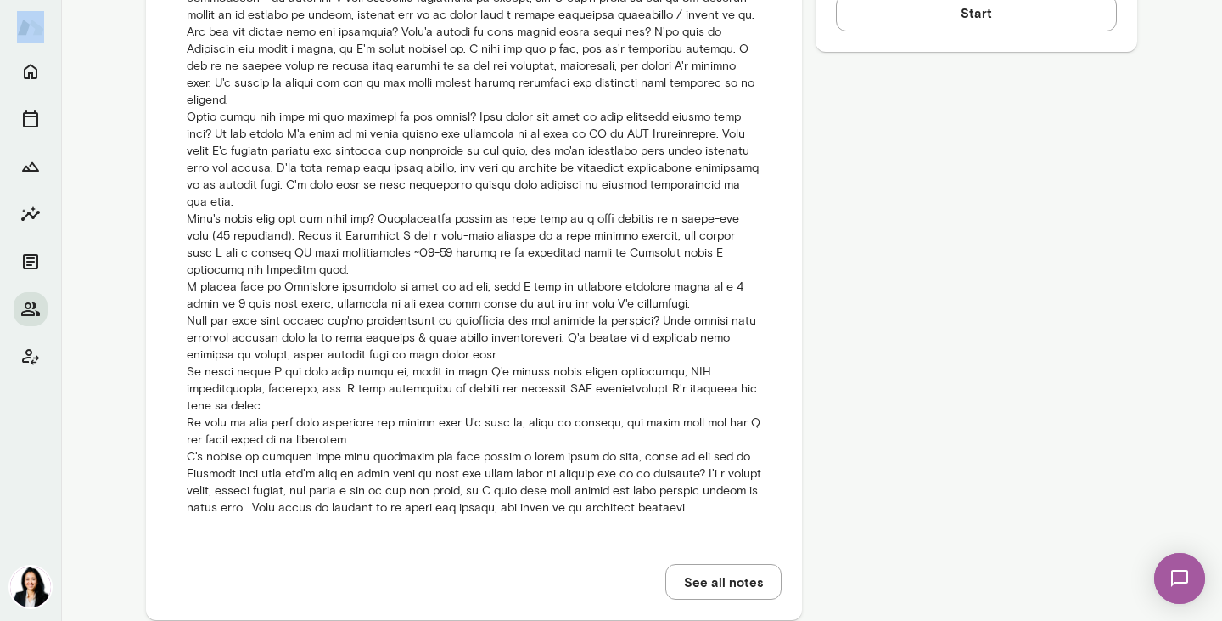
scroll to position [991, 0]
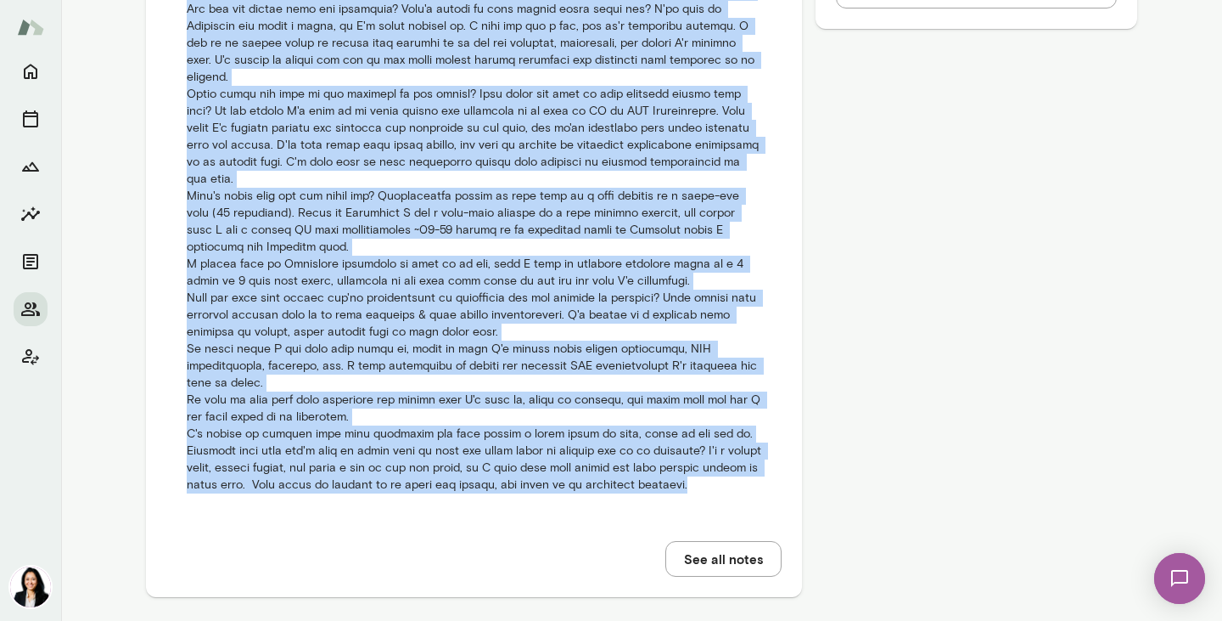
drag, startPoint x: 188, startPoint y: 168, endPoint x: 545, endPoint y: 503, distance: 489.5
click at [545, 503] on div "Add note * Add note Add Note KH [DATE] 3:08 pm See all notes" at bounding box center [473, 96] width 615 height 960
copy p "What is your experience with coaching? I had a coach for ~6 sessions back in [D…"
